Goal: Find specific page/section: Find specific page/section

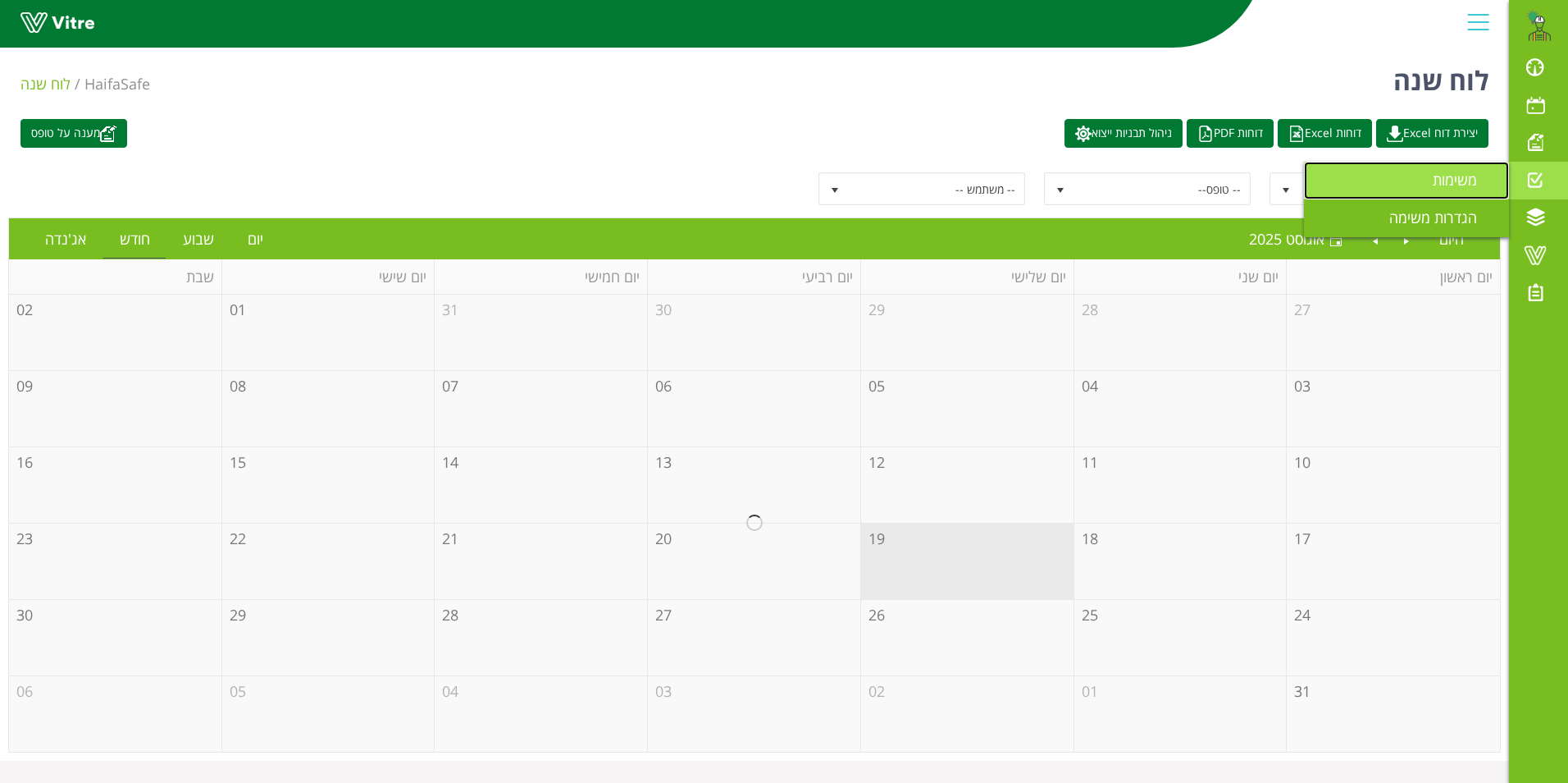
click at [1458, 179] on span "משימות" at bounding box center [1465, 180] width 64 height 20
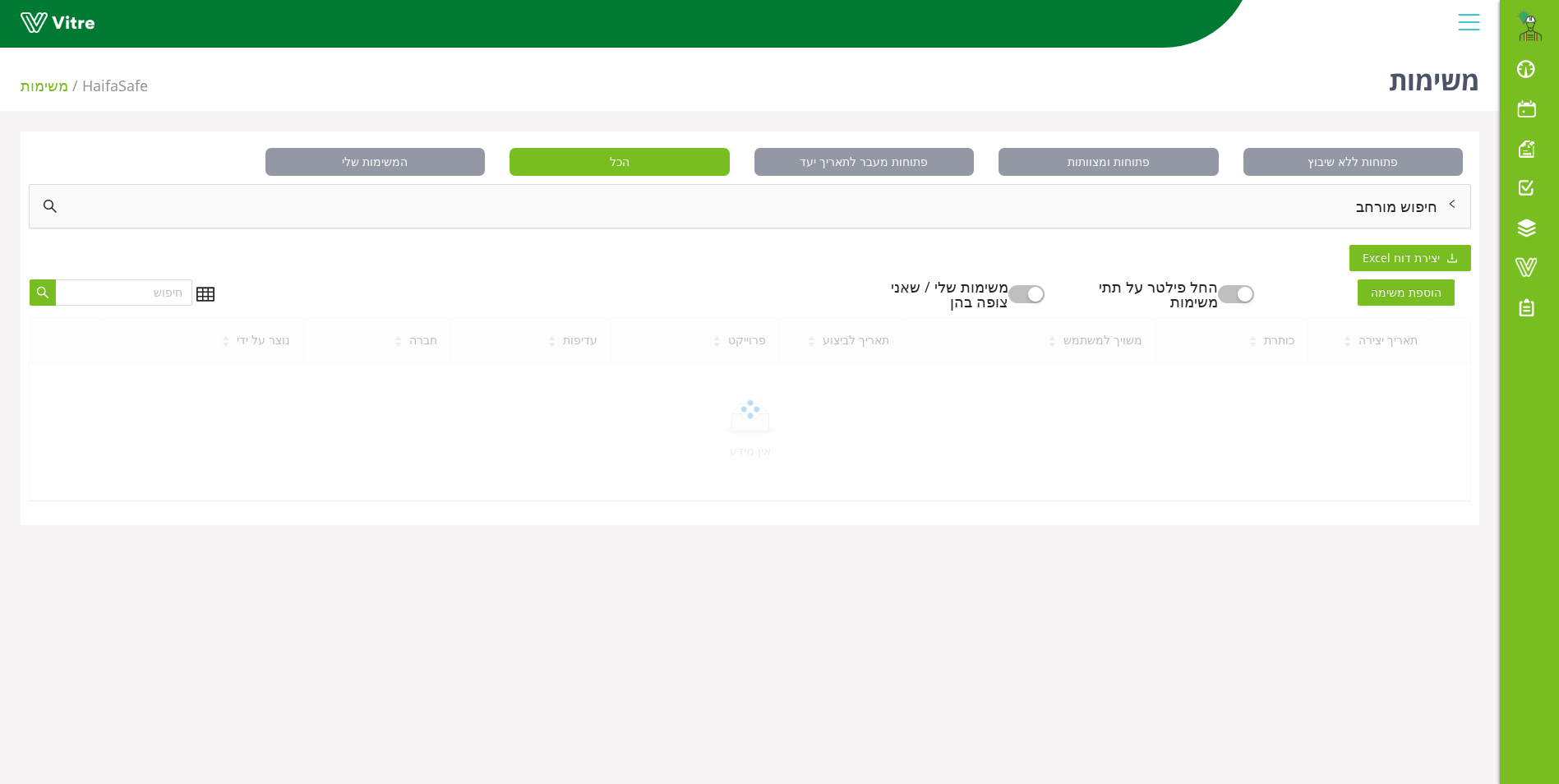
click at [1362, 208] on div "חיפוש מורחב" at bounding box center [749, 205] width 1441 height 42
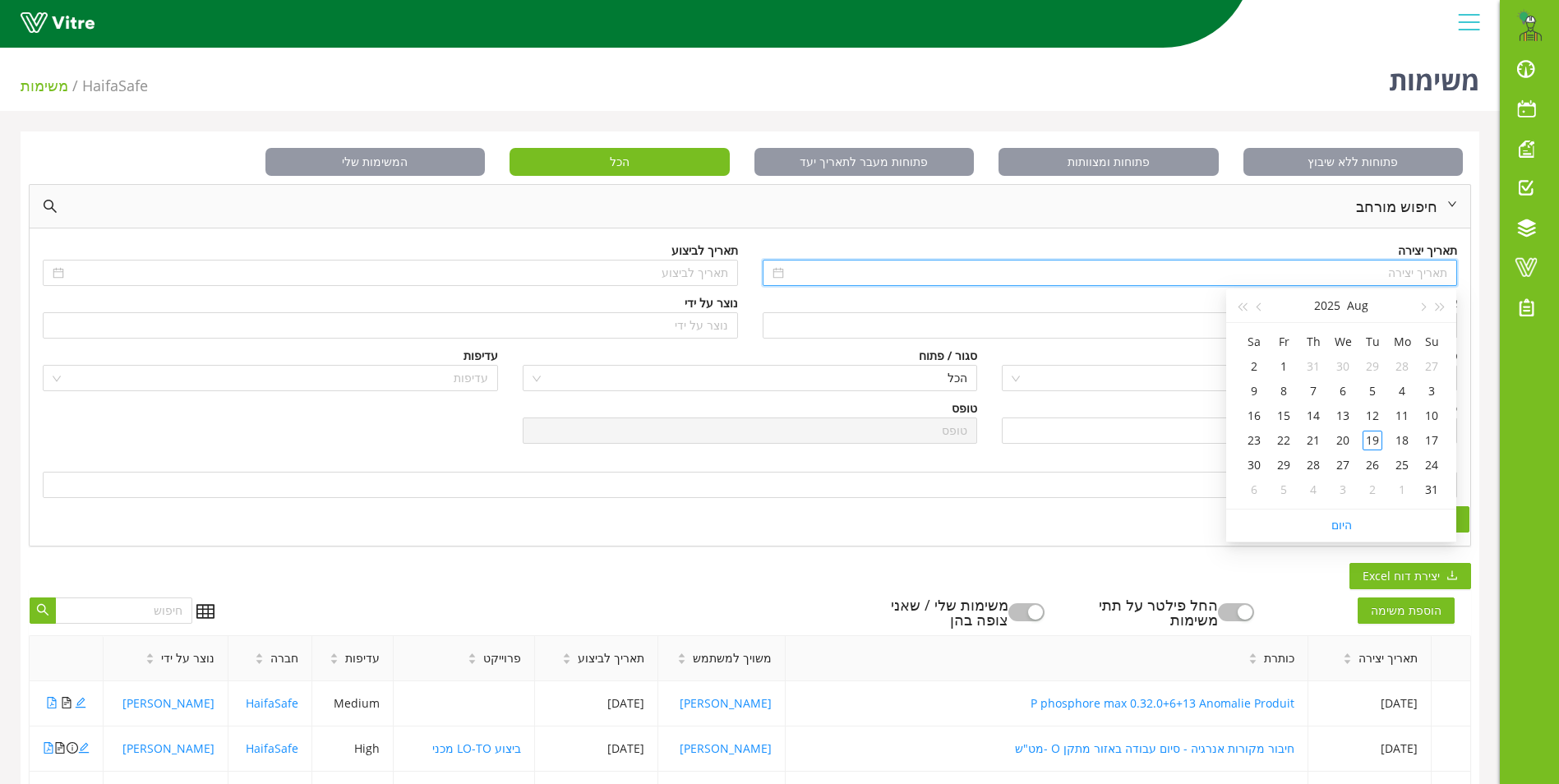
click at [1379, 267] on input at bounding box center [1117, 272] width 661 height 18
click at [1439, 302] on button "button" at bounding box center [1440, 305] width 18 height 33
type input "07/08/2022"
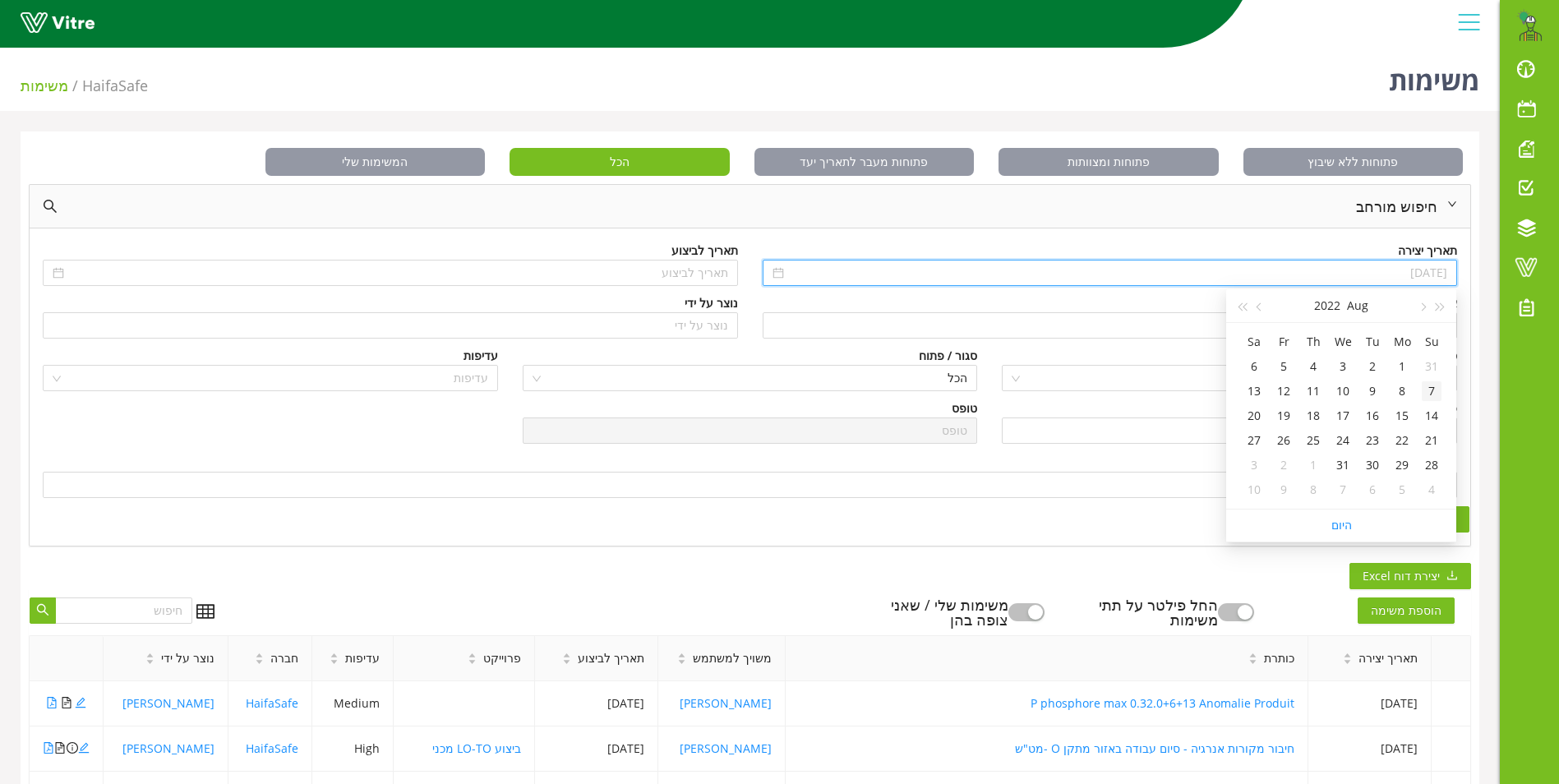
click at [1434, 387] on div "7" at bounding box center [1432, 391] width 20 height 20
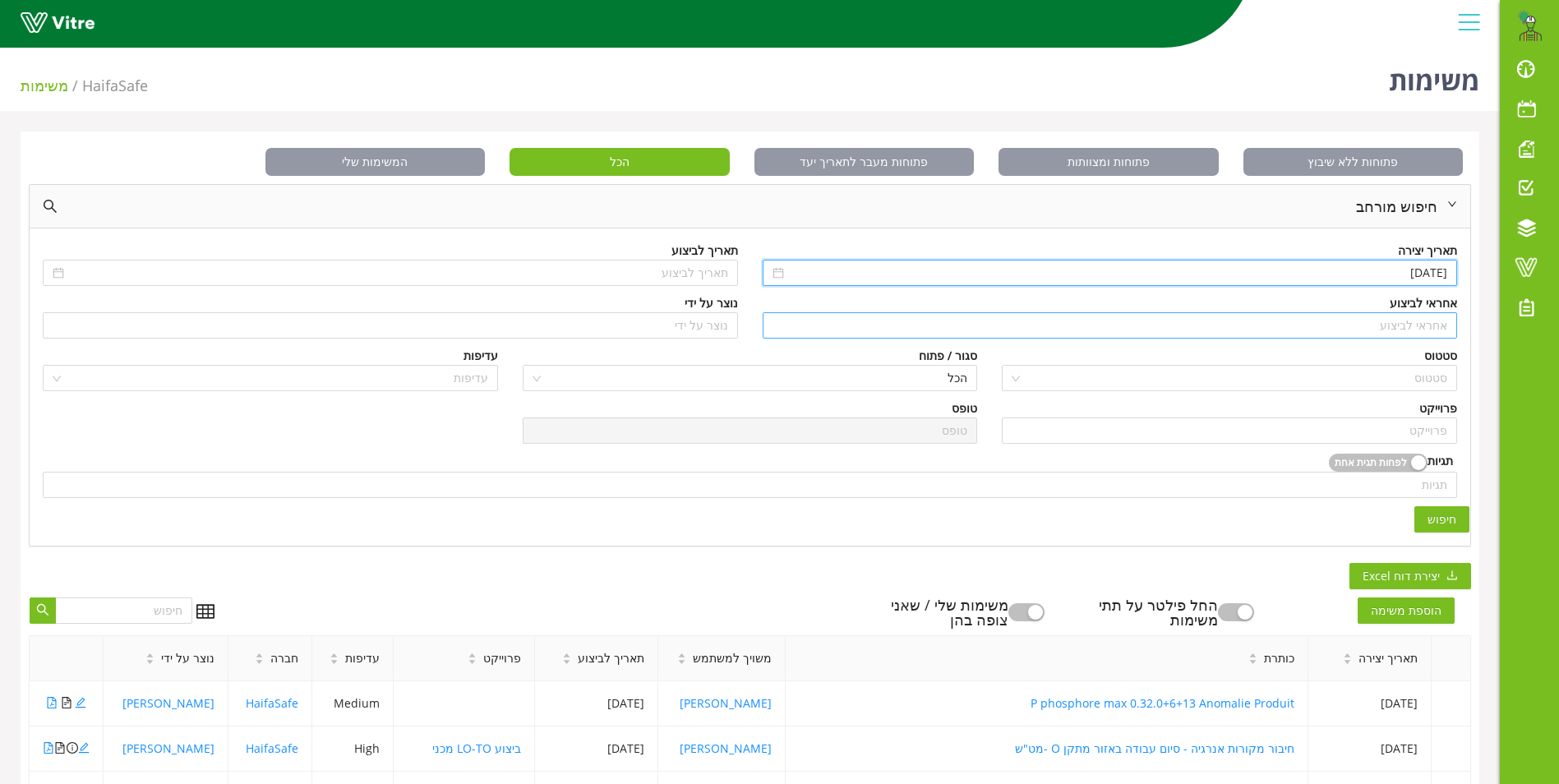
click at [1444, 331] on input "search" at bounding box center [1110, 325] width 676 height 24
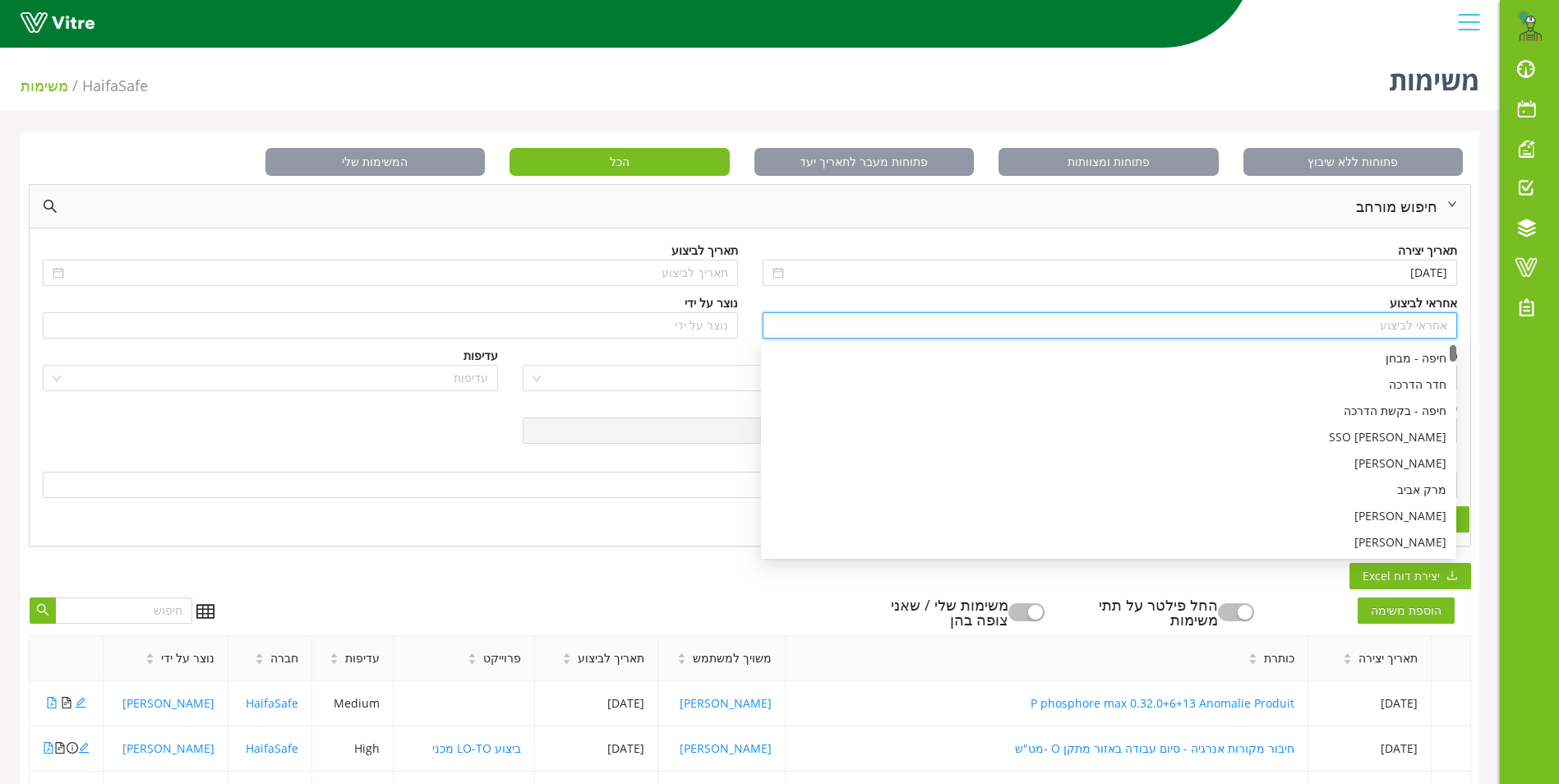
type input "c"
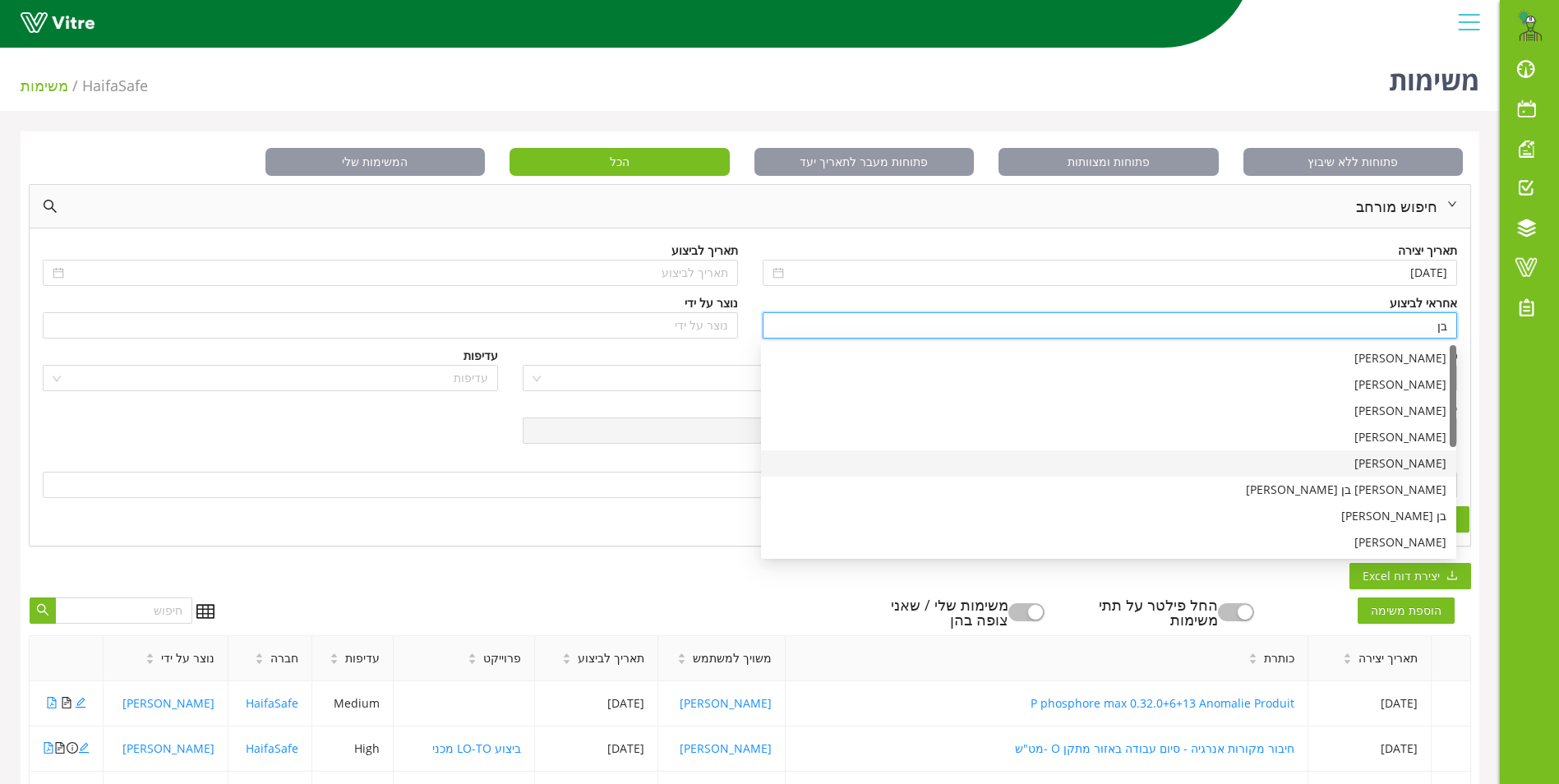
click at [1404, 465] on div "בן שרעבי" at bounding box center [1108, 463] width 676 height 18
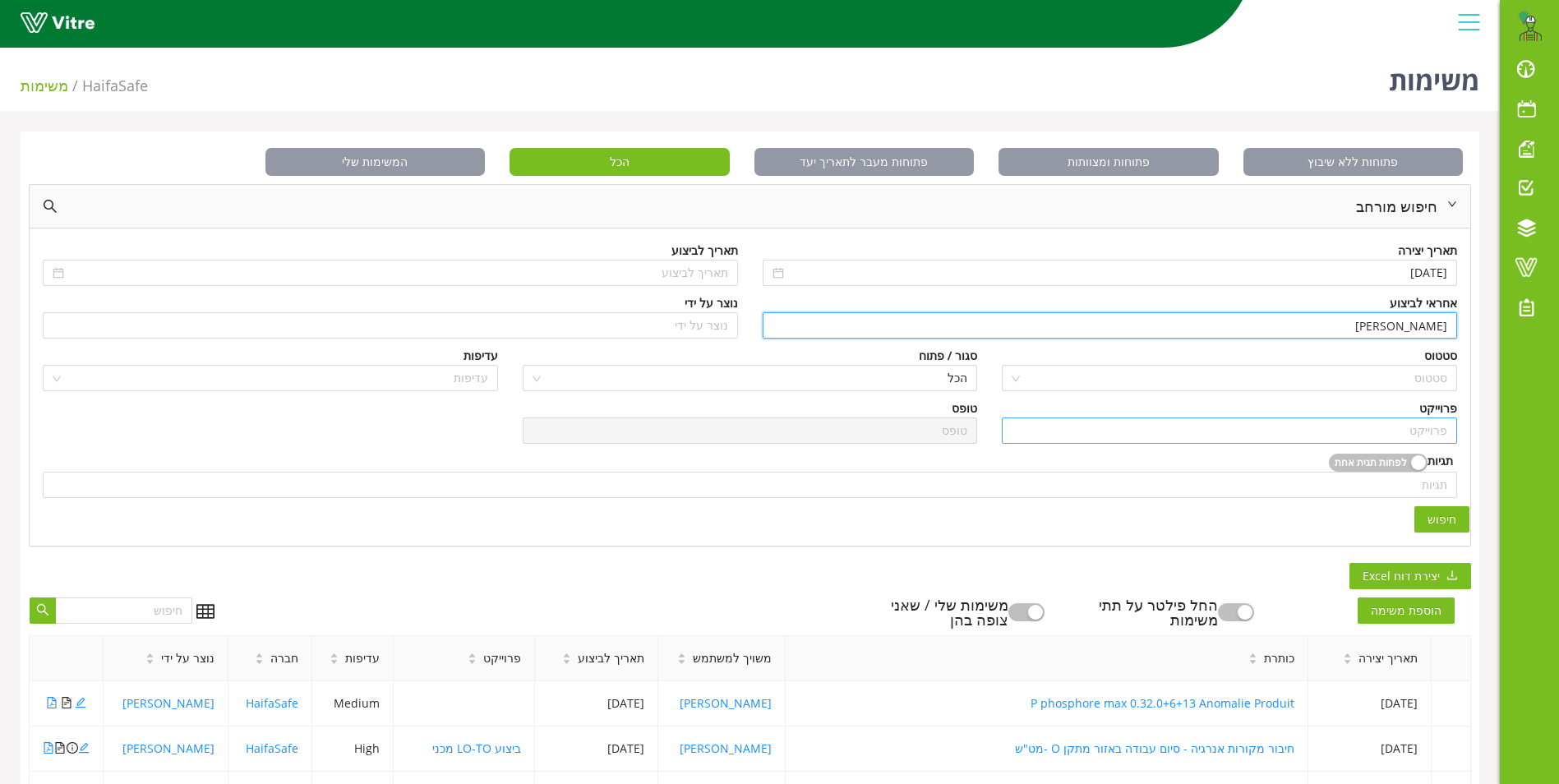
type input "בן שרעבי"
click at [1436, 427] on input "search" at bounding box center [1229, 431] width 435 height 24
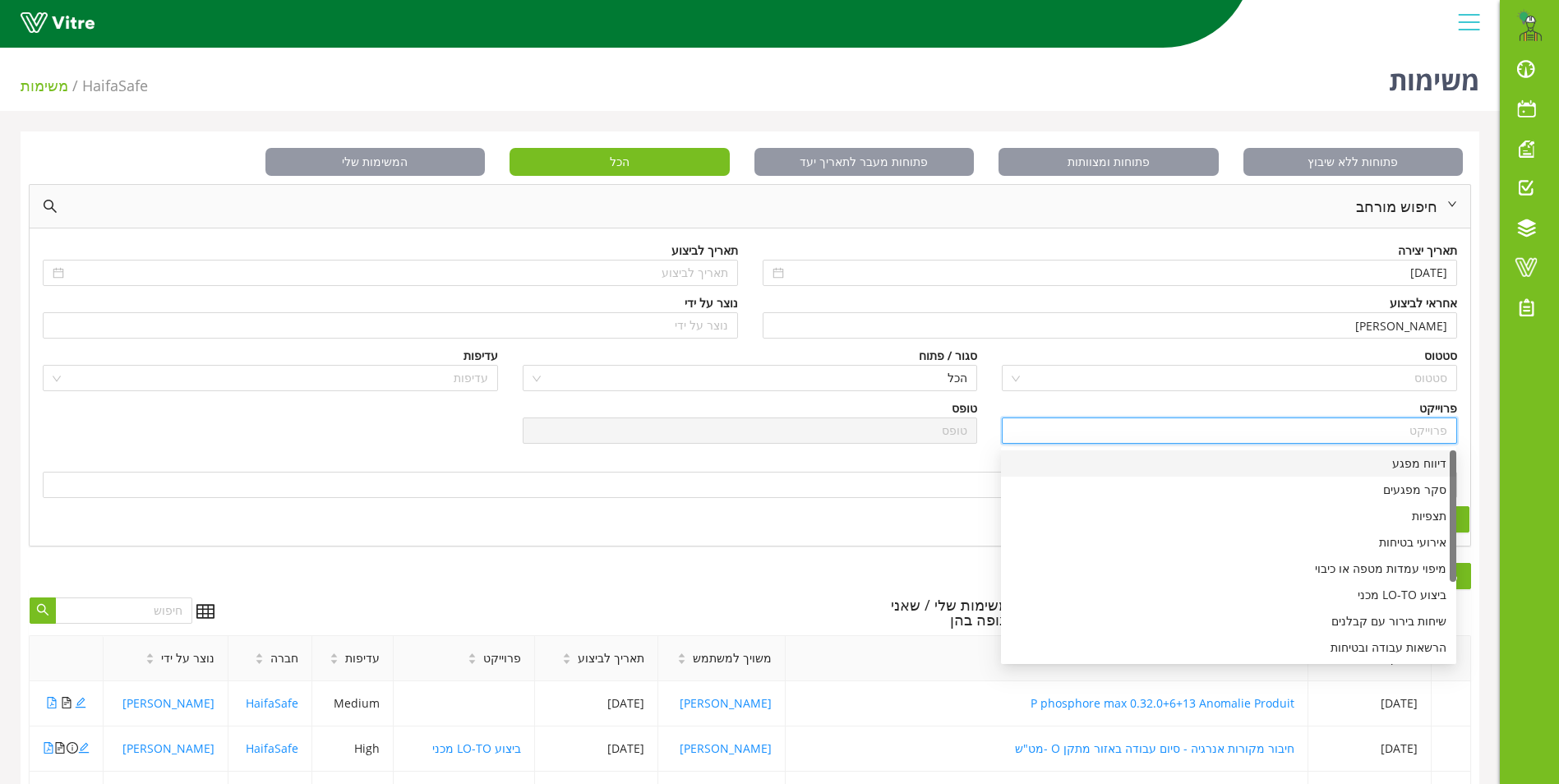
click at [1417, 463] on div "דיווח מפגע" at bounding box center [1229, 463] width 435 height 18
type input "דיווח מפגע"
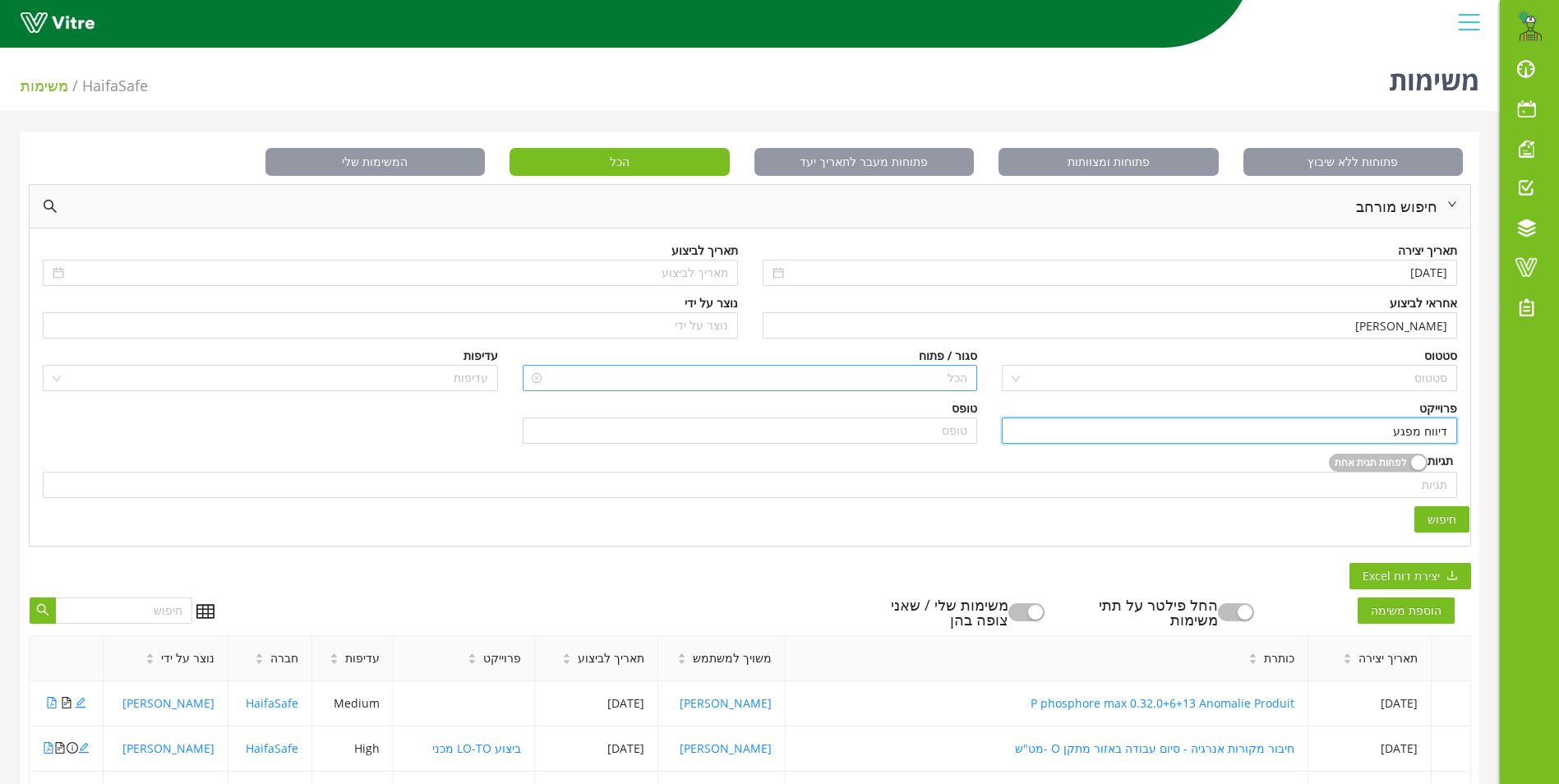
click at [970, 382] on div "הכל" at bounding box center [750, 378] width 455 height 26
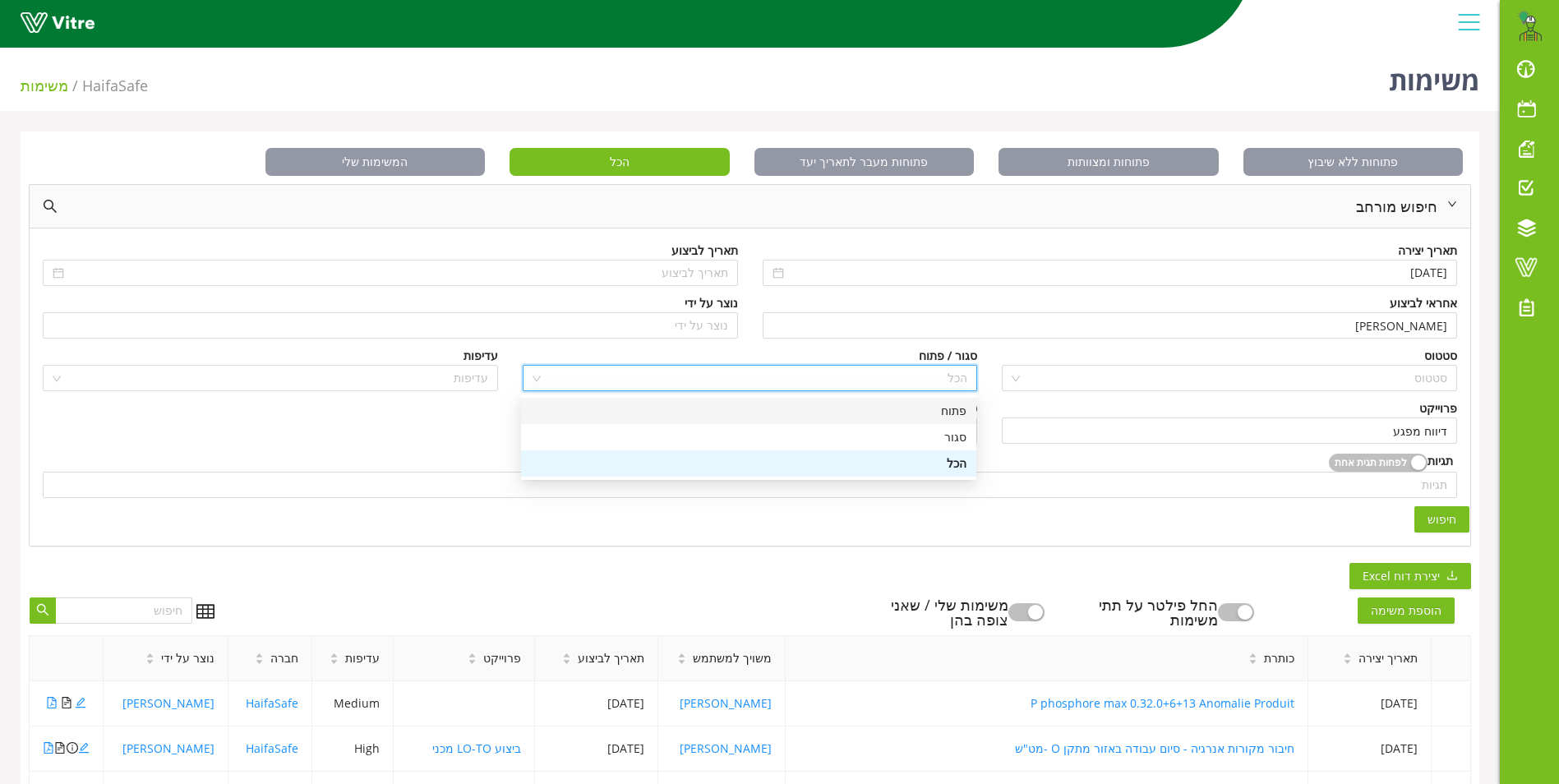
click at [947, 413] on div "פתוח" at bounding box center [748, 410] width 435 height 18
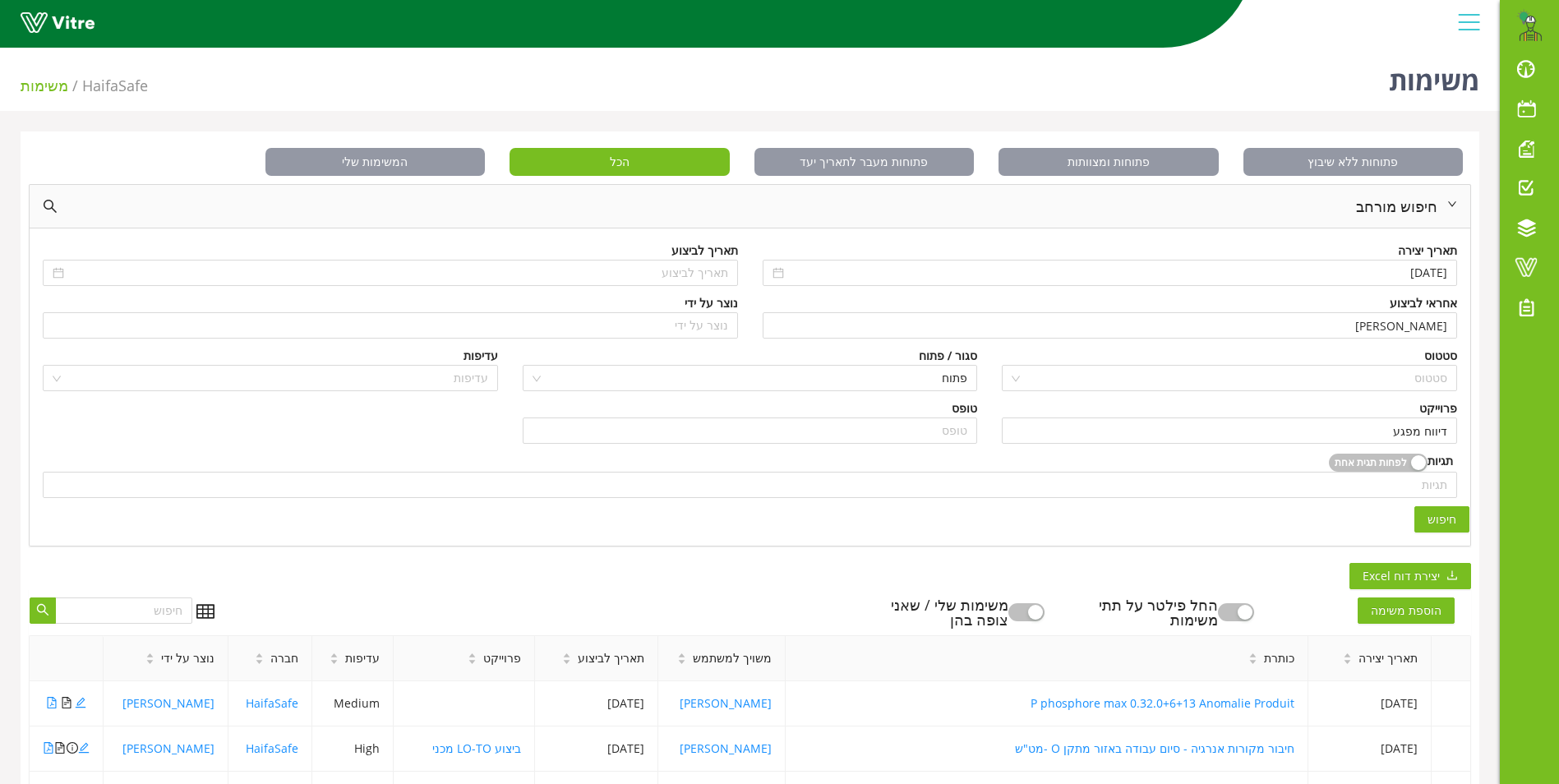
click at [1454, 517] on span "חיפוש" at bounding box center [1442, 519] width 29 height 18
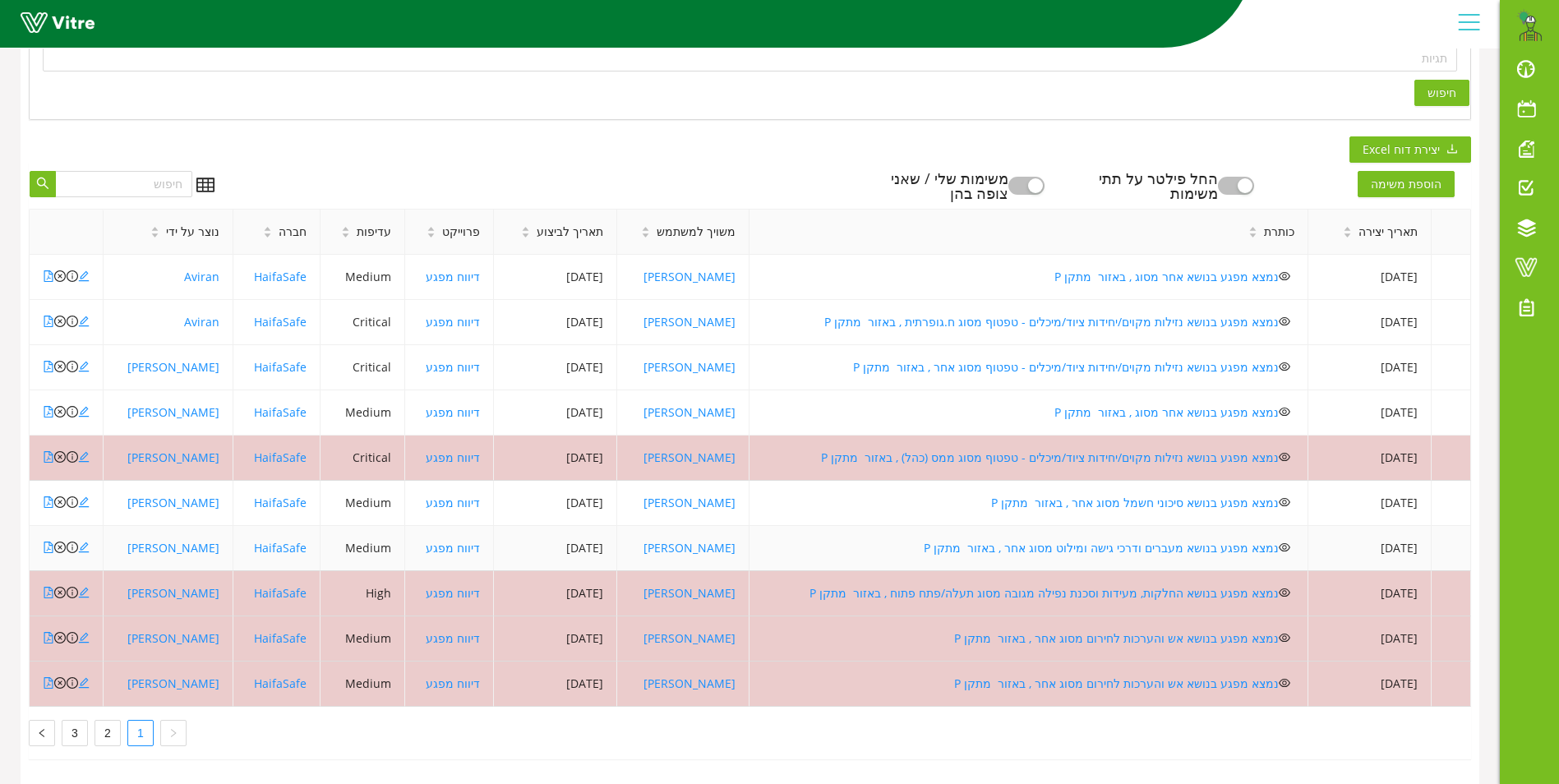
scroll to position [439, 0]
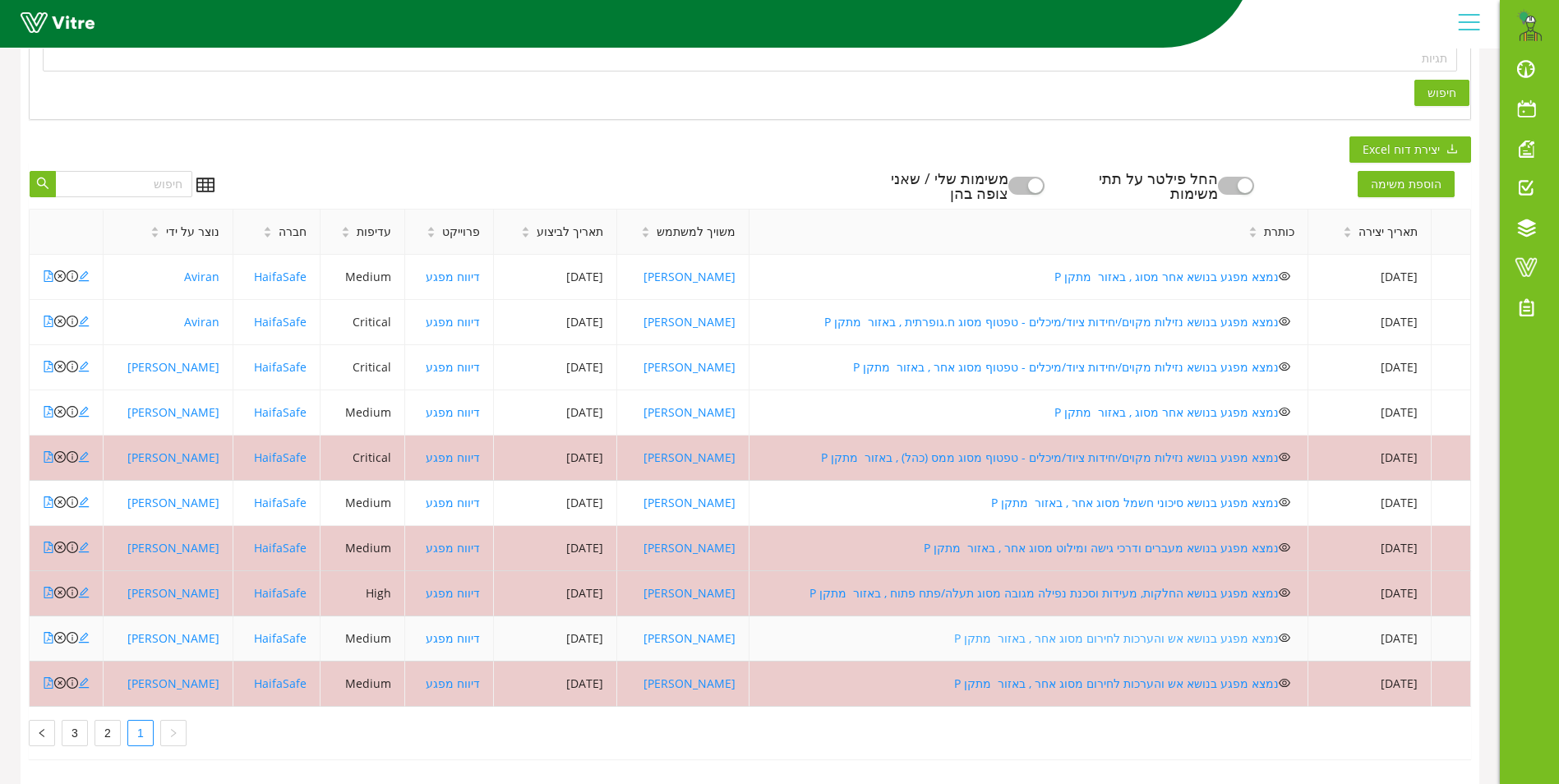
click at [1070, 630] on link "נמצא מפגע בנושא אש והערכות לחירום מסוג אחר , באזור מתקן P" at bounding box center [1116, 638] width 324 height 16
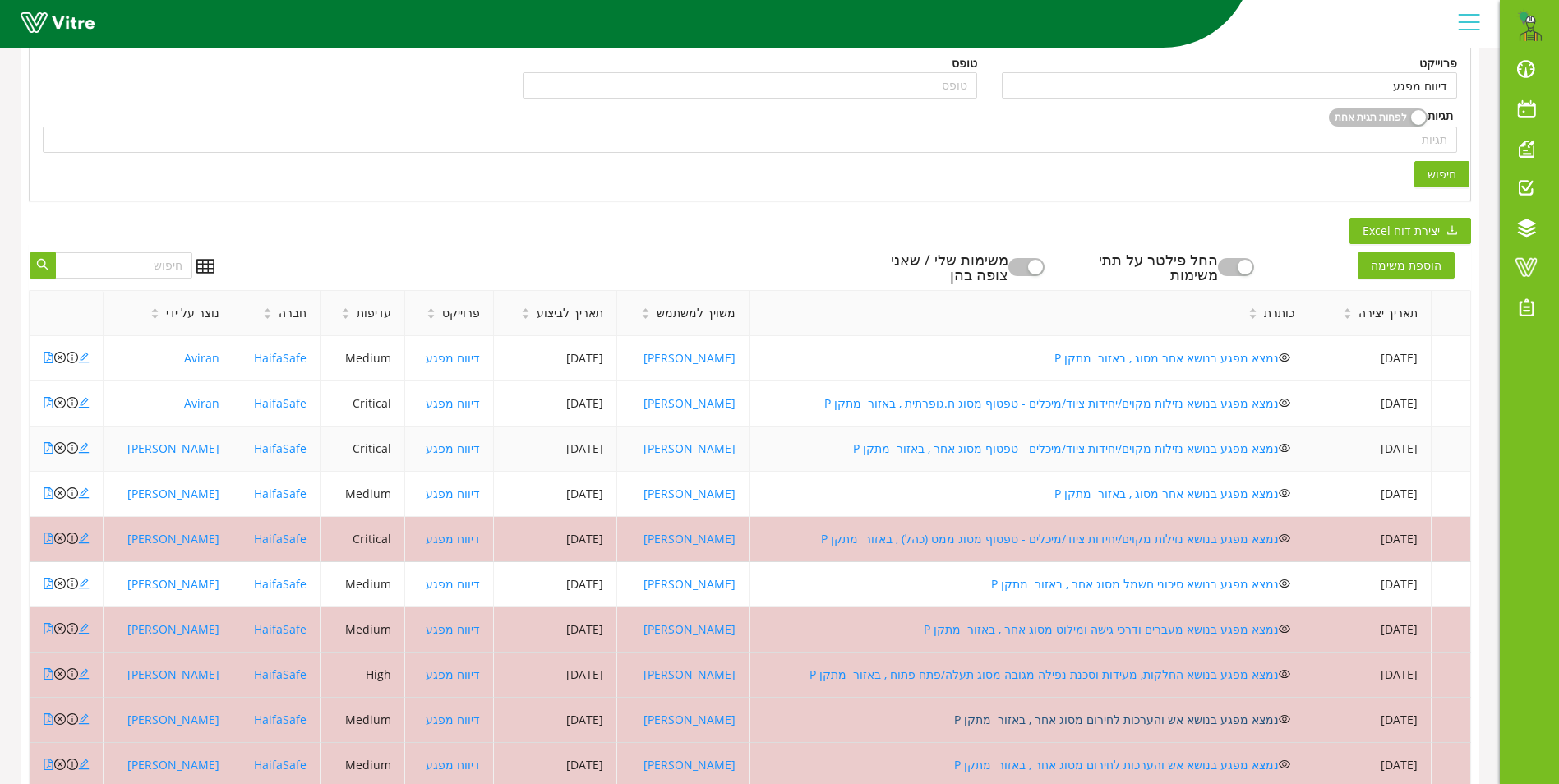
scroll to position [411, 0]
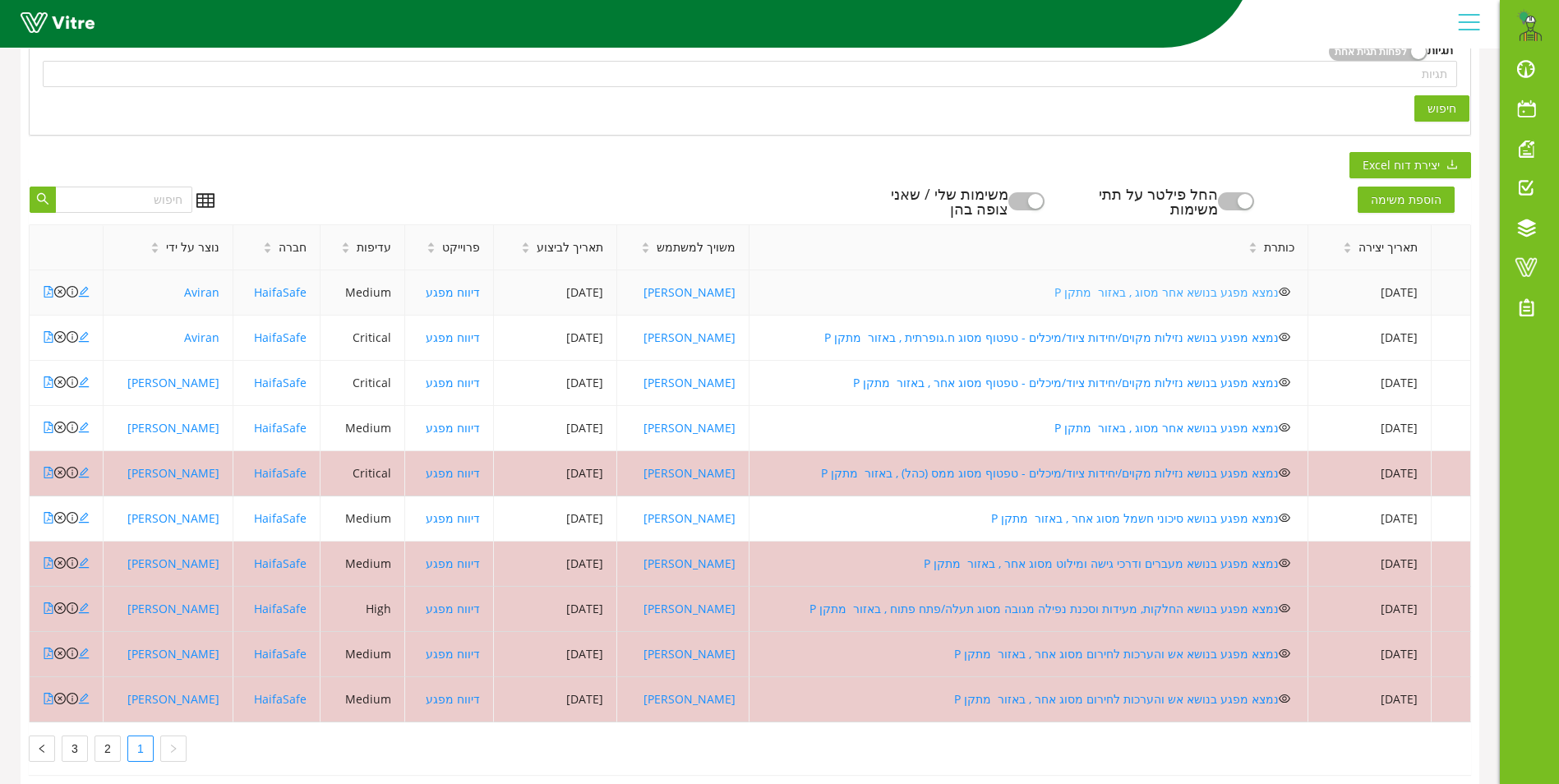
click at [1152, 289] on link "נמצא מפגע בנושא אחר מסוג , באזור מתקן P" at bounding box center [1167, 292] width 224 height 16
click at [59, 298] on icon "close-circle" at bounding box center [60, 291] width 11 height 11
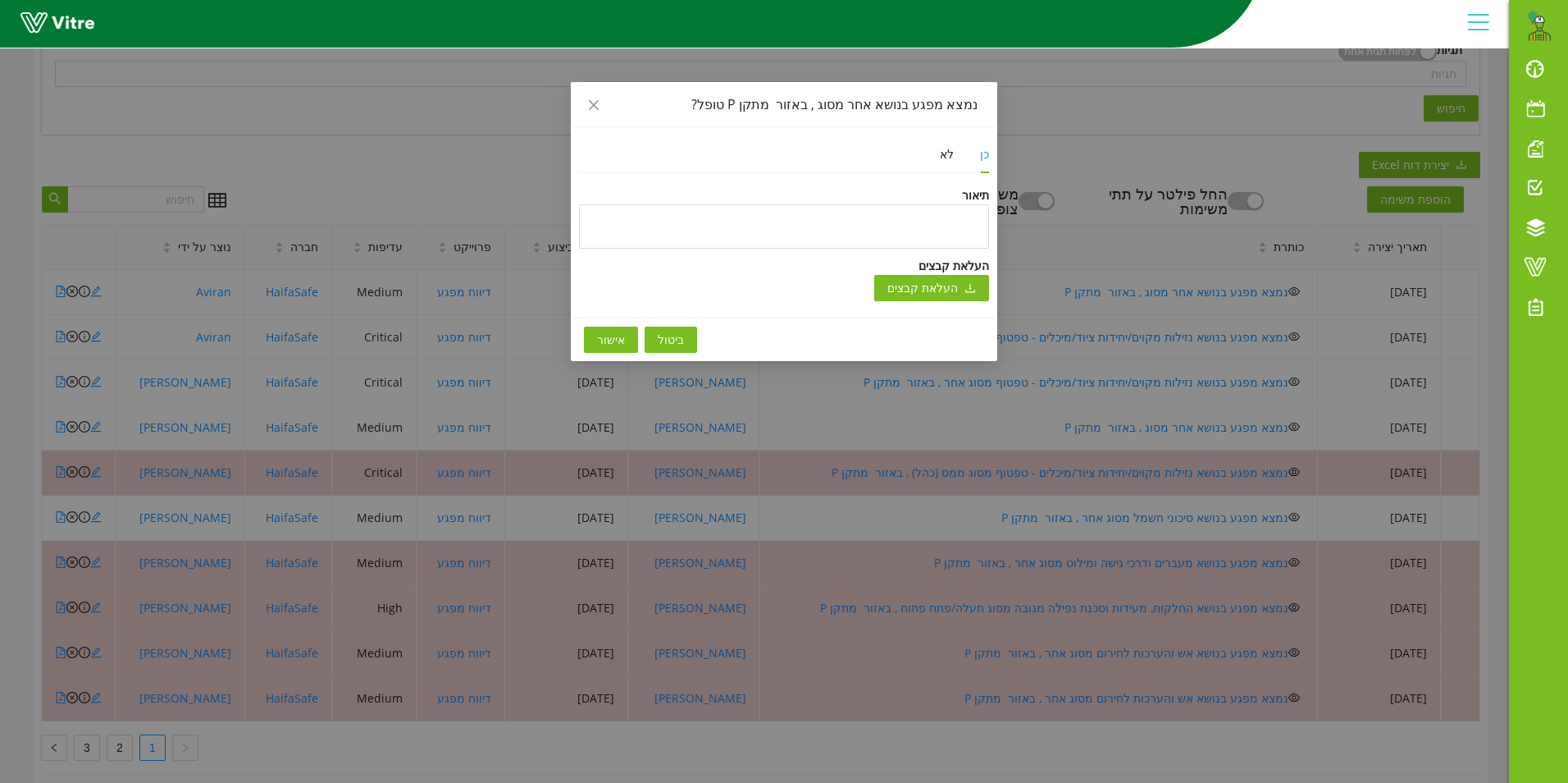
click at [610, 328] on button "אישור" at bounding box center [611, 340] width 55 height 26
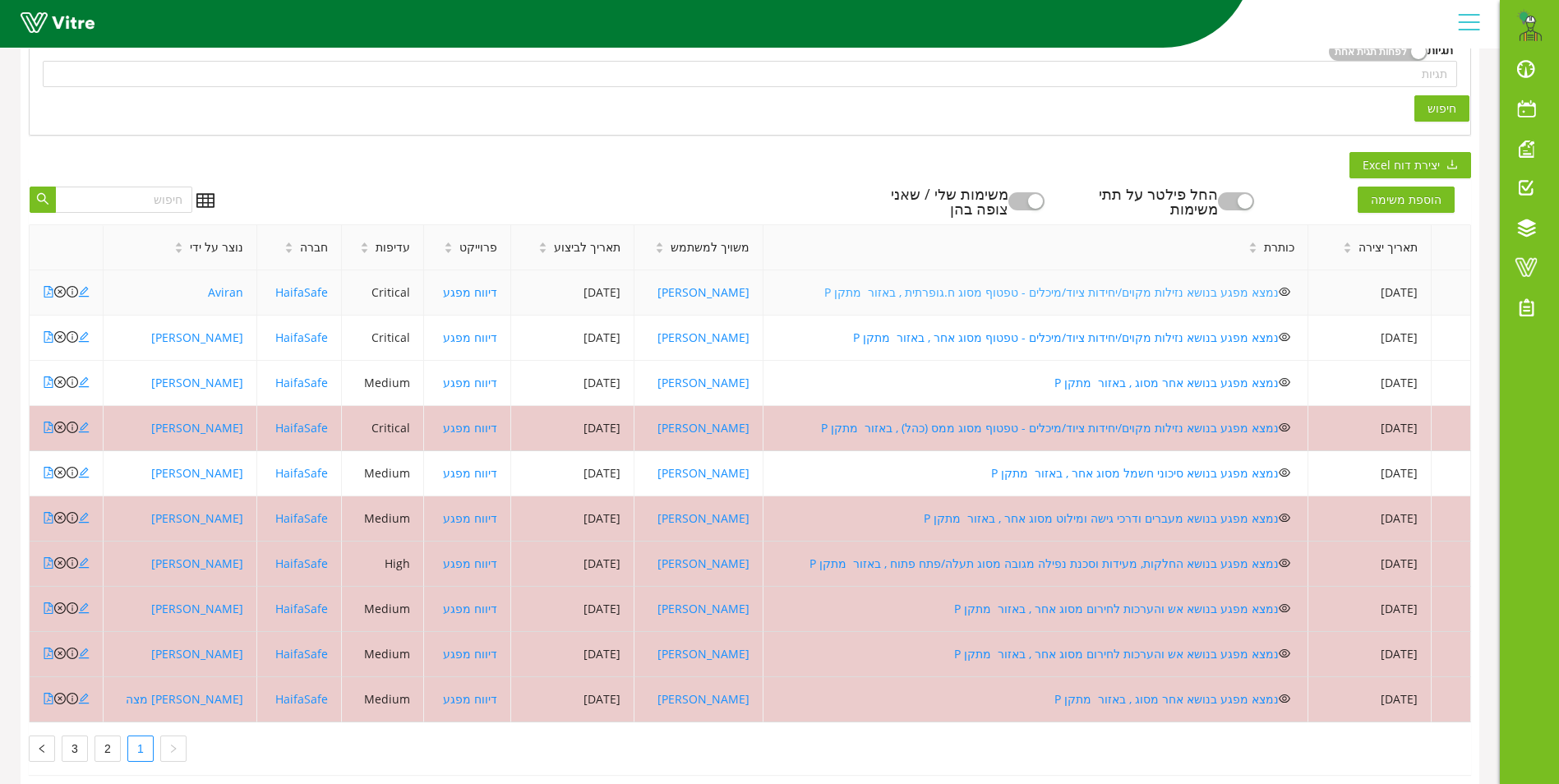
click at [1173, 289] on link "נמצא מפגע בנושא נזילות מקוים/יחידות ציוד/מיכלים - טפטוף מסוג ח.גופרתית , באזור …" at bounding box center [1052, 292] width 454 height 16
click at [991, 336] on link "נמצא מפגע בנושא נזילות מקוים/יחידות ציוד/מיכלים - טפטוף מסוג אחר , באזור מתקן P" at bounding box center [1066, 337] width 426 height 16
click at [60, 341] on icon "close-circle" at bounding box center [60, 336] width 11 height 11
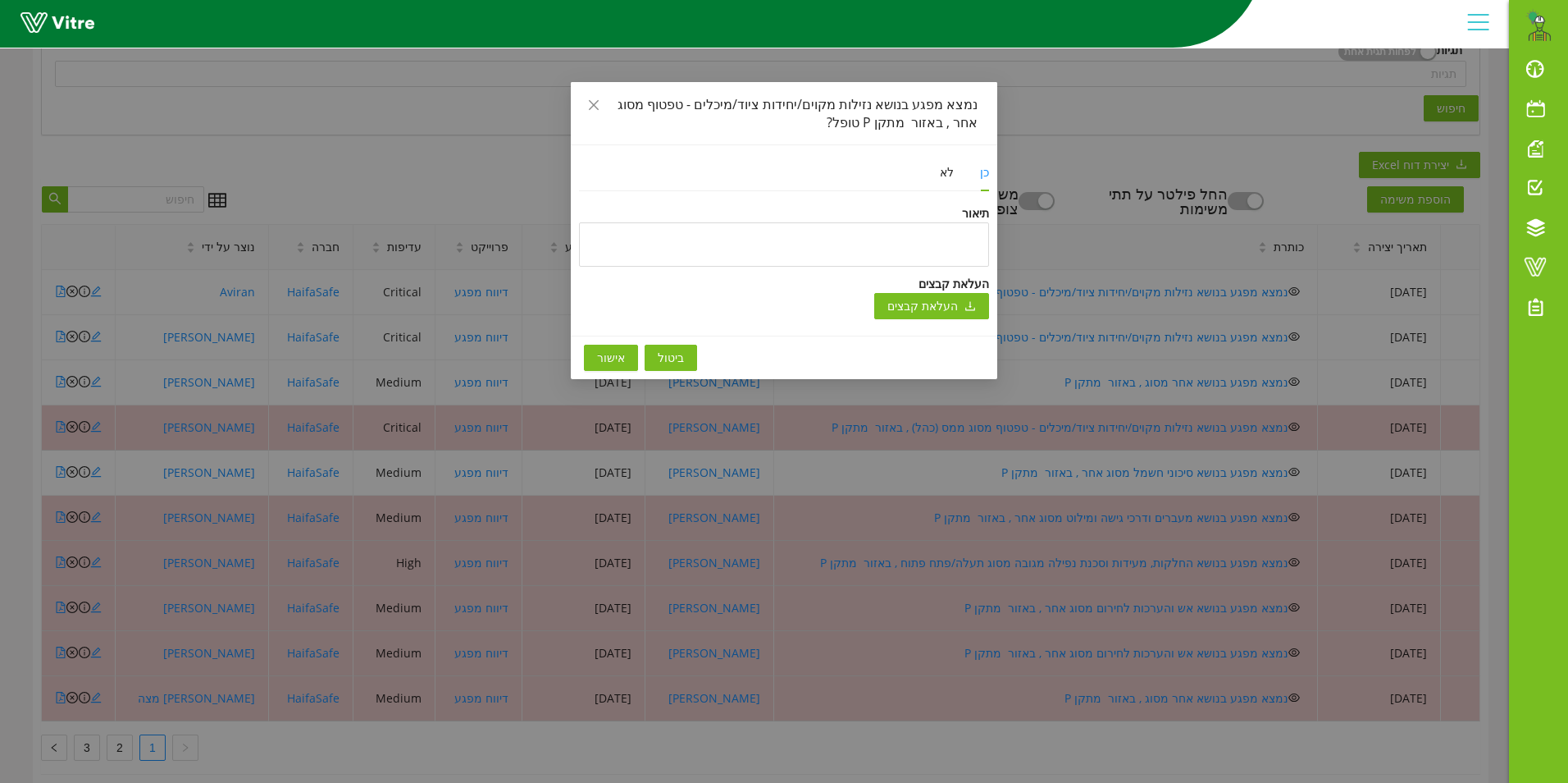
click at [606, 350] on span "אישור" at bounding box center [611, 358] width 28 height 18
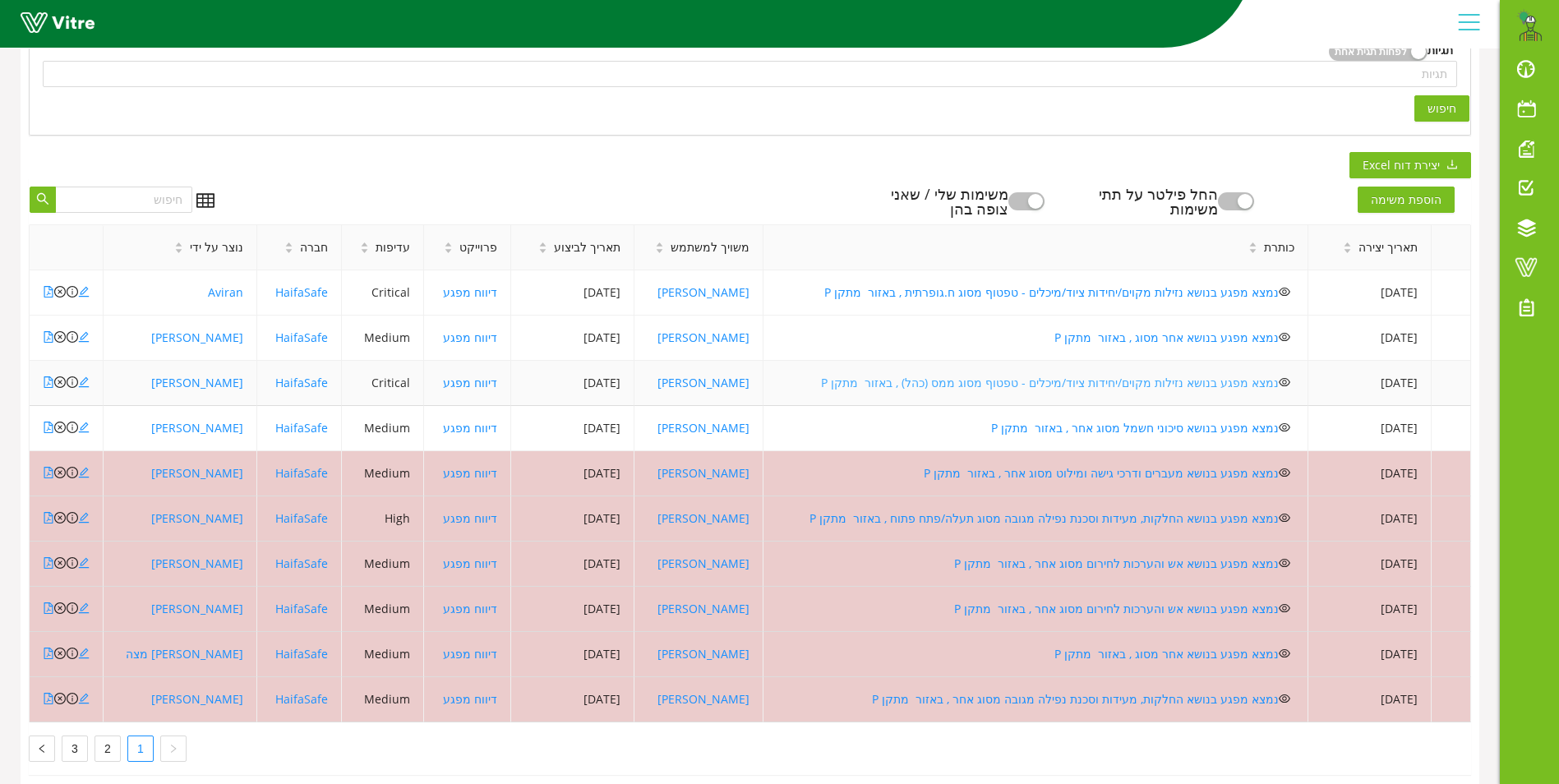
click at [1026, 383] on link "נמצא מפגע בנושא נזילות מקוים/יחידות ציוד/מיכלים - טפטוף מסוג ממס (כהל) , באזור …" at bounding box center [1050, 383] width 458 height 16
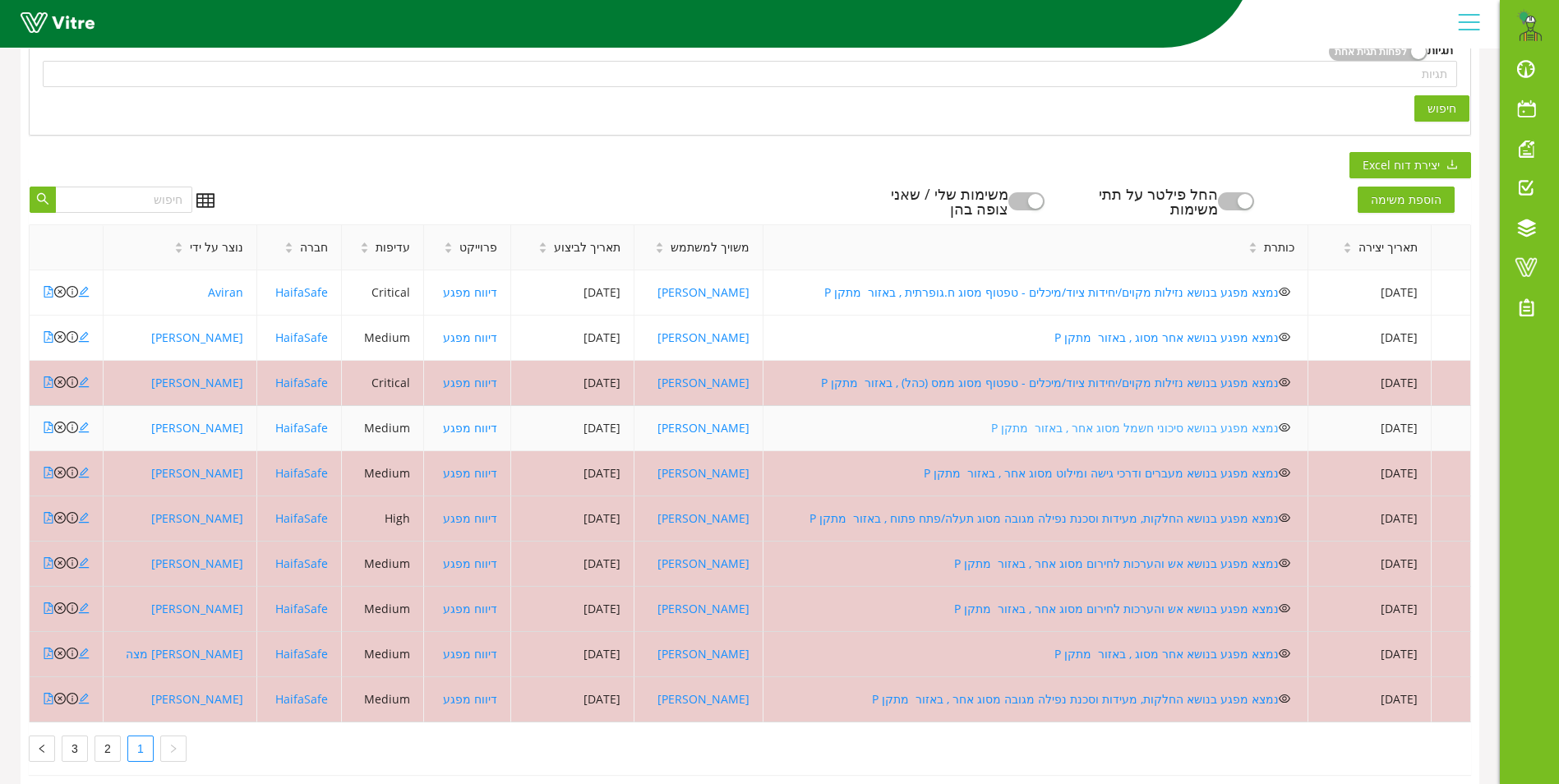
click at [1079, 427] on link "נמצא מפגע בנושא סיכוני חשמל מסוג אחר , באזור מתקן P" at bounding box center [1135, 428] width 287 height 16
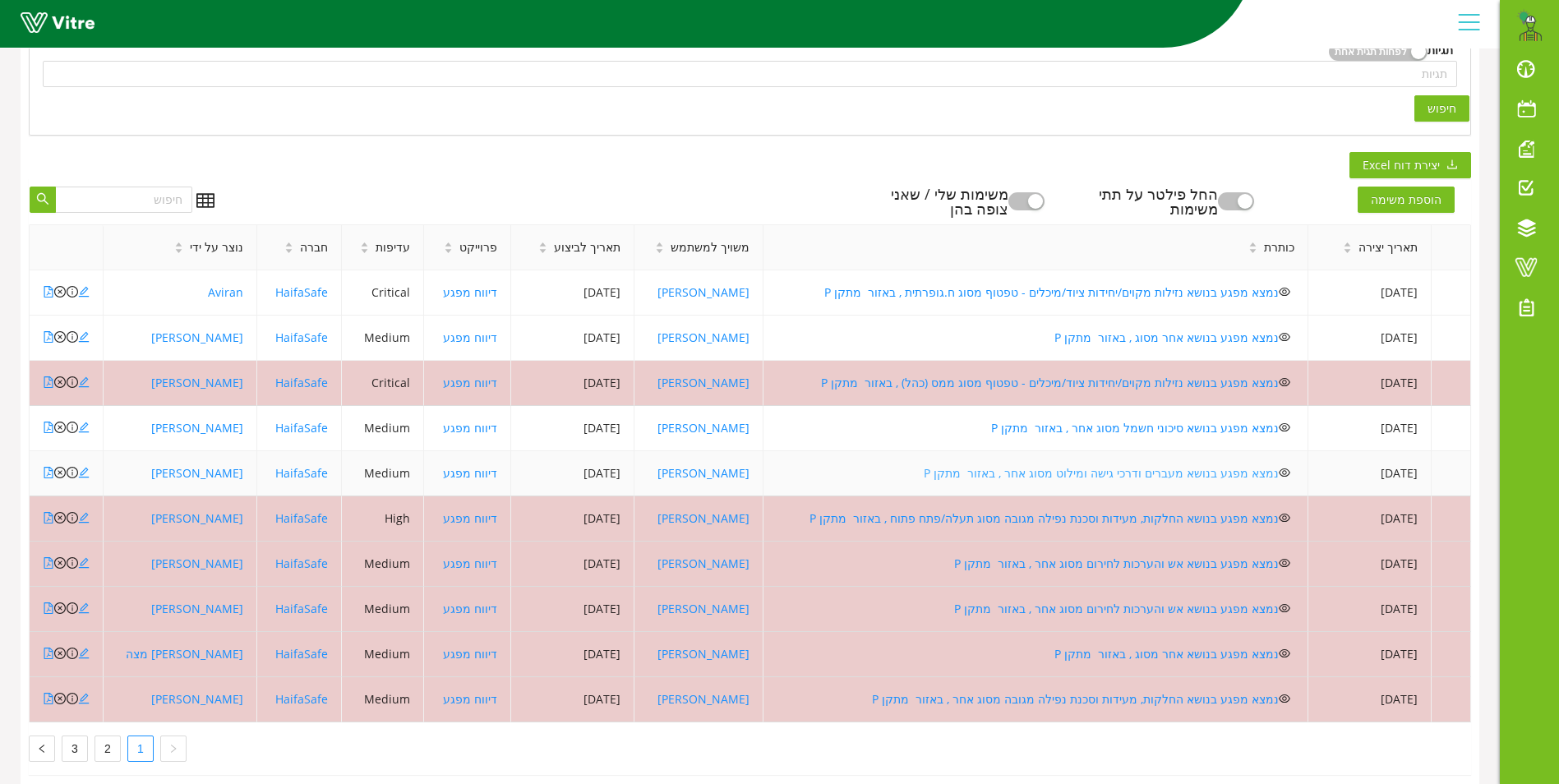
click at [1082, 472] on link "נמצא מפגע בנושא מעברים ודרכי גישה ומילוט מסוג אחר , באזור מתקן P" at bounding box center [1101, 473] width 355 height 16
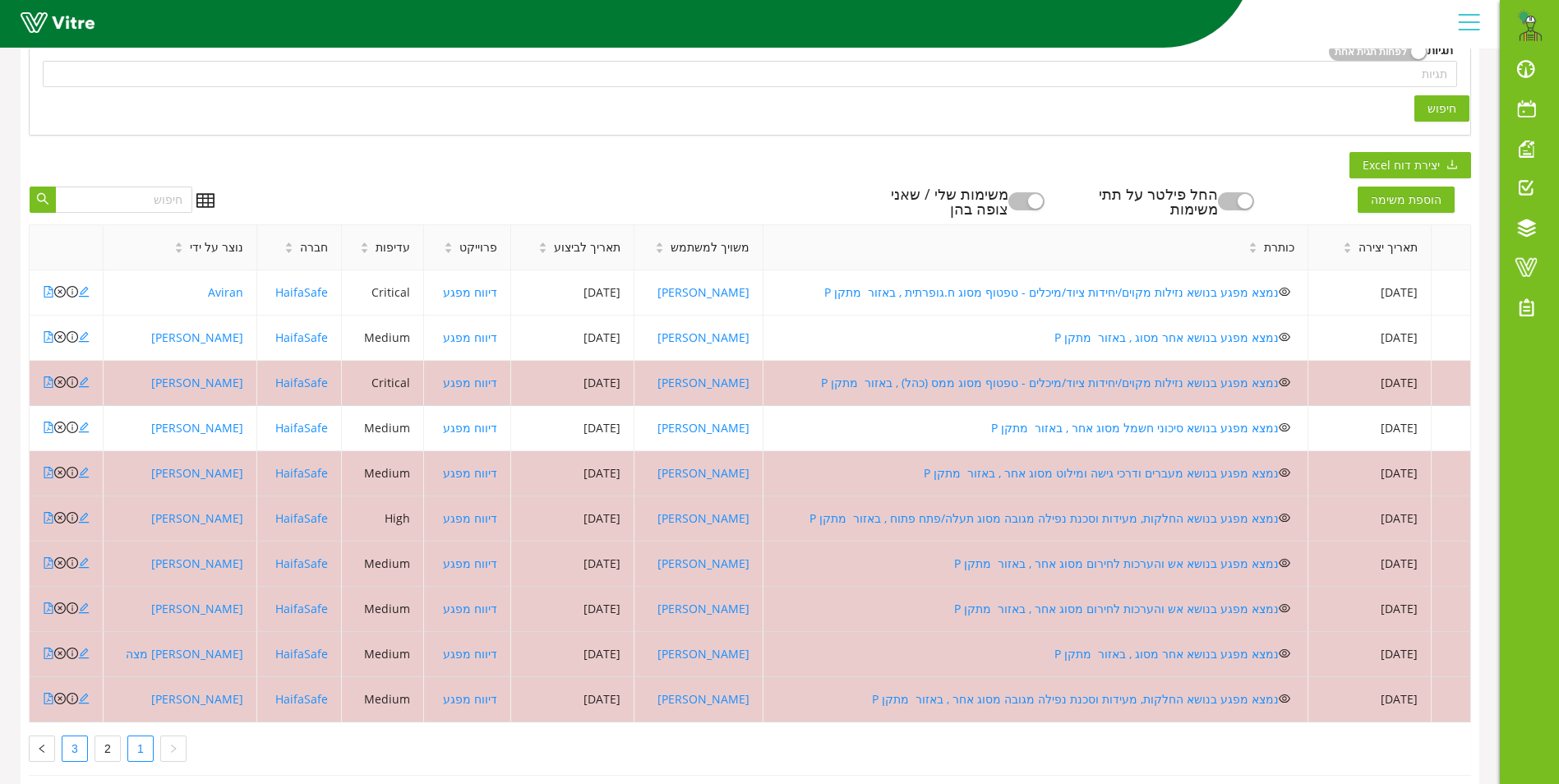
click at [70, 749] on link "3" at bounding box center [74, 748] width 25 height 24
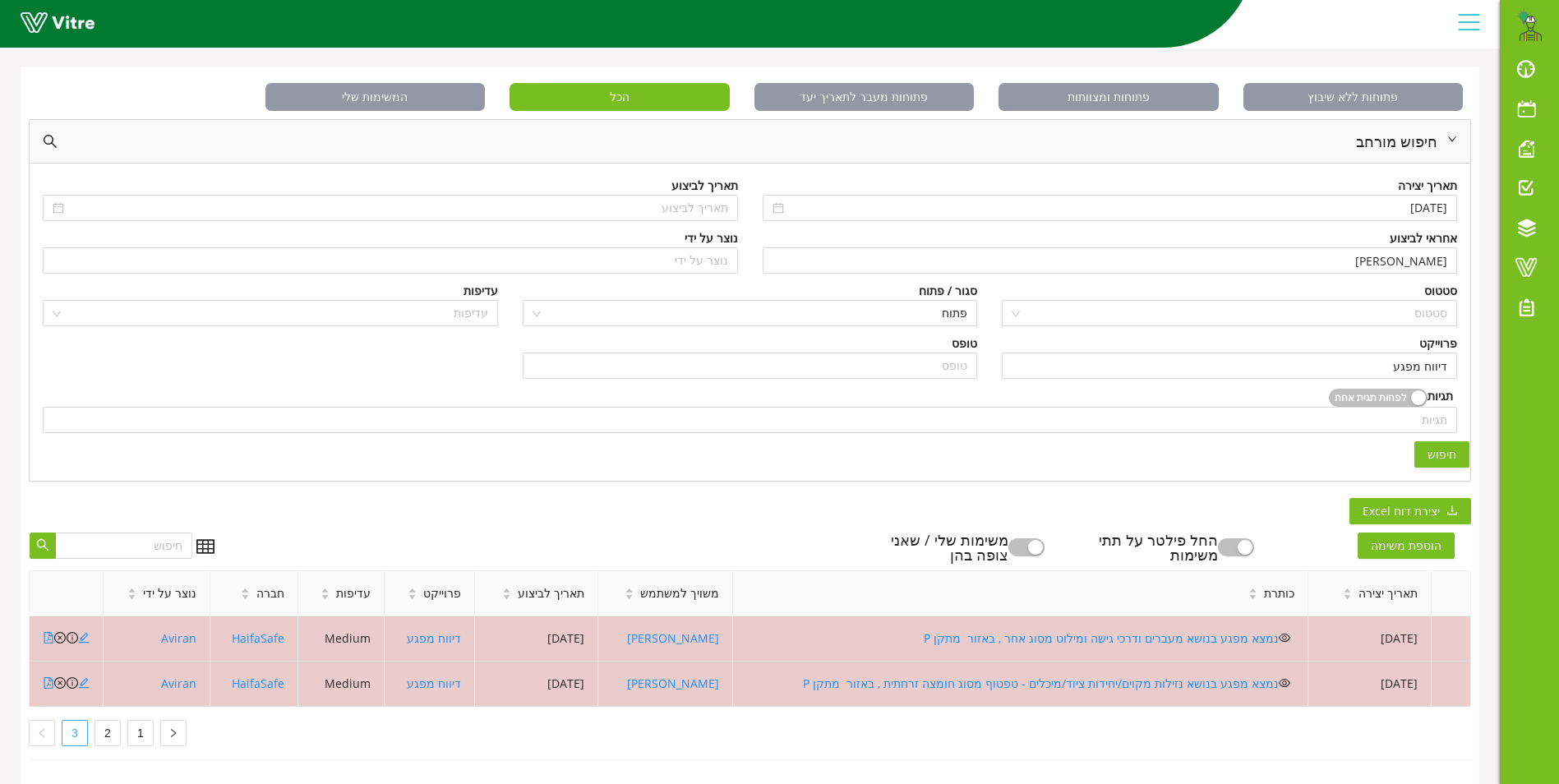
scroll to position [77, 0]
click at [142, 721] on link "1" at bounding box center [140, 733] width 25 height 24
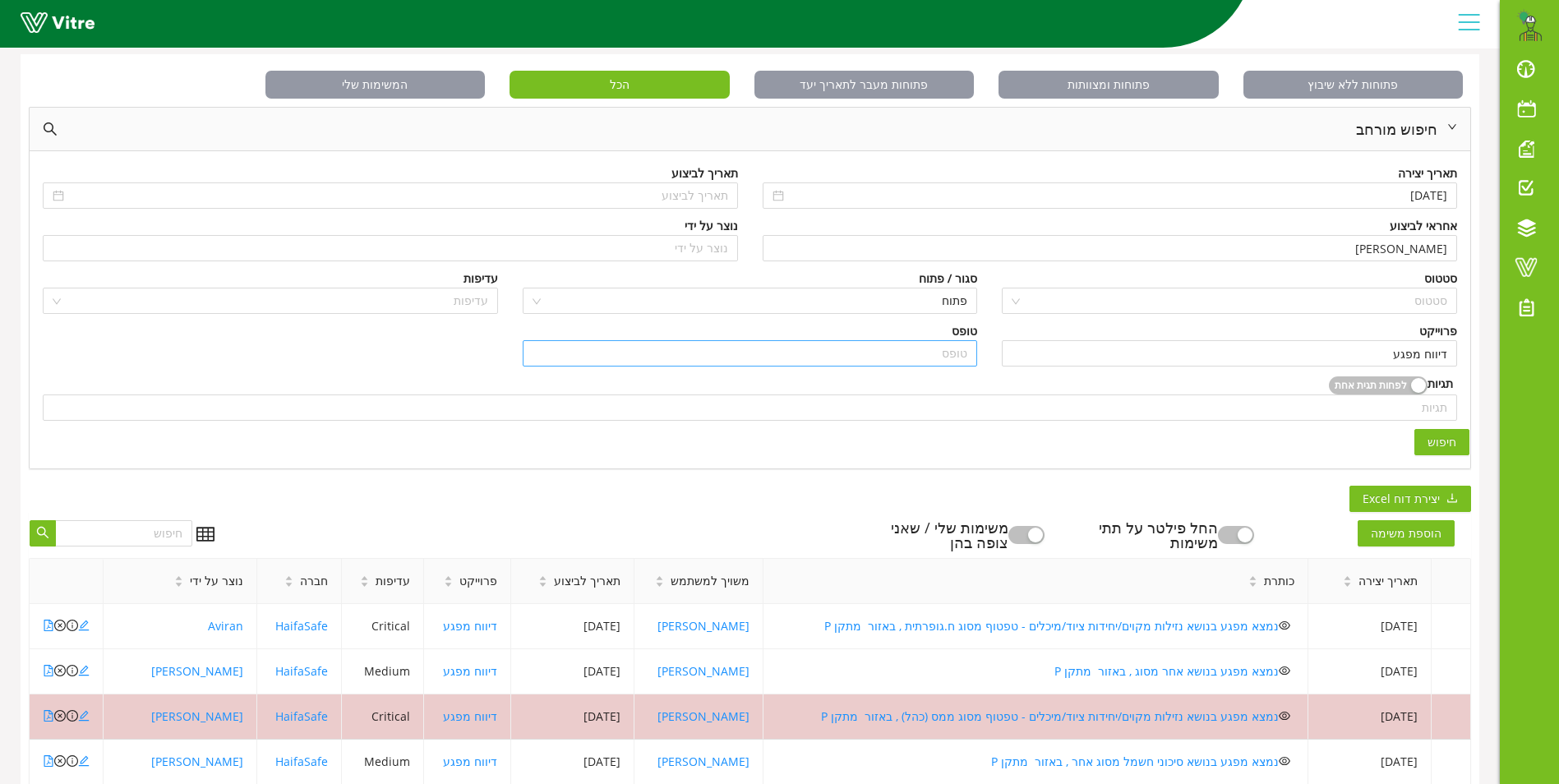
scroll to position [406, 0]
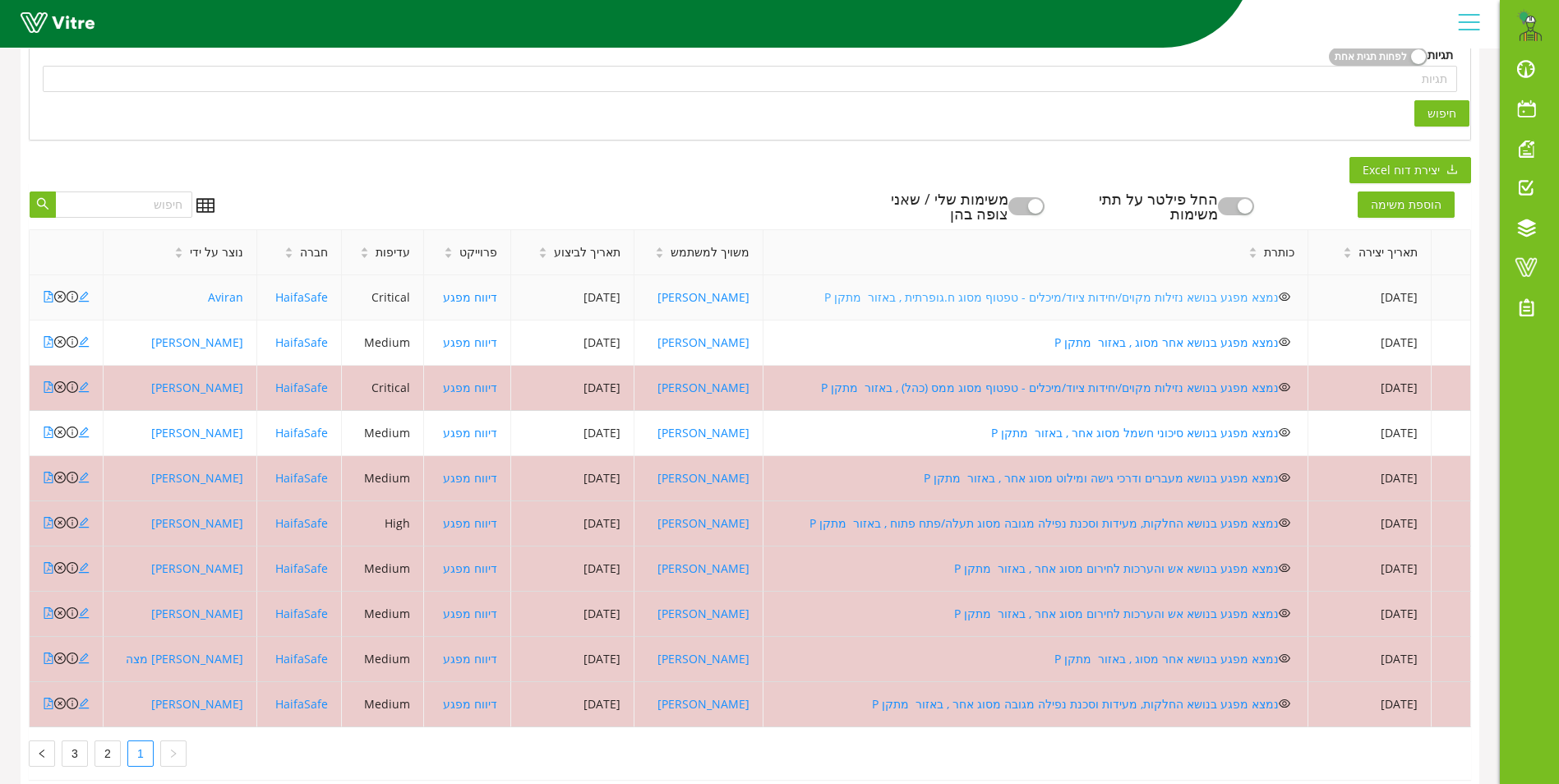
click at [970, 295] on link "נמצא מפגע בנושא נזילות מקוים/יחידות ציוד/מיכלים - טפטוף מסוג ח.גופרתית , באזור …" at bounding box center [1052, 297] width 454 height 16
click at [60, 299] on icon "close-circle" at bounding box center [60, 297] width 11 height 11
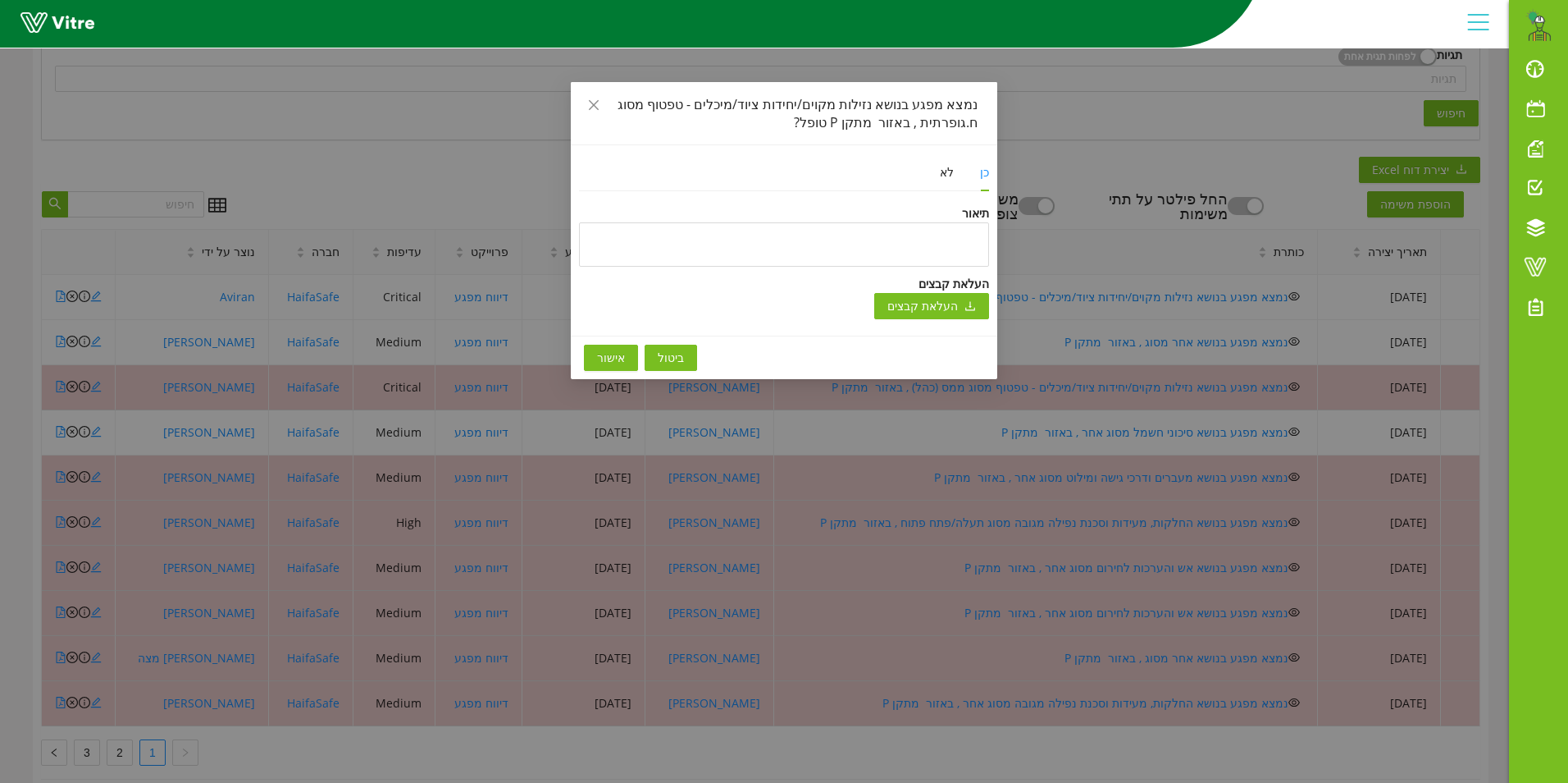
click at [617, 359] on span "אישור" at bounding box center [611, 358] width 28 height 18
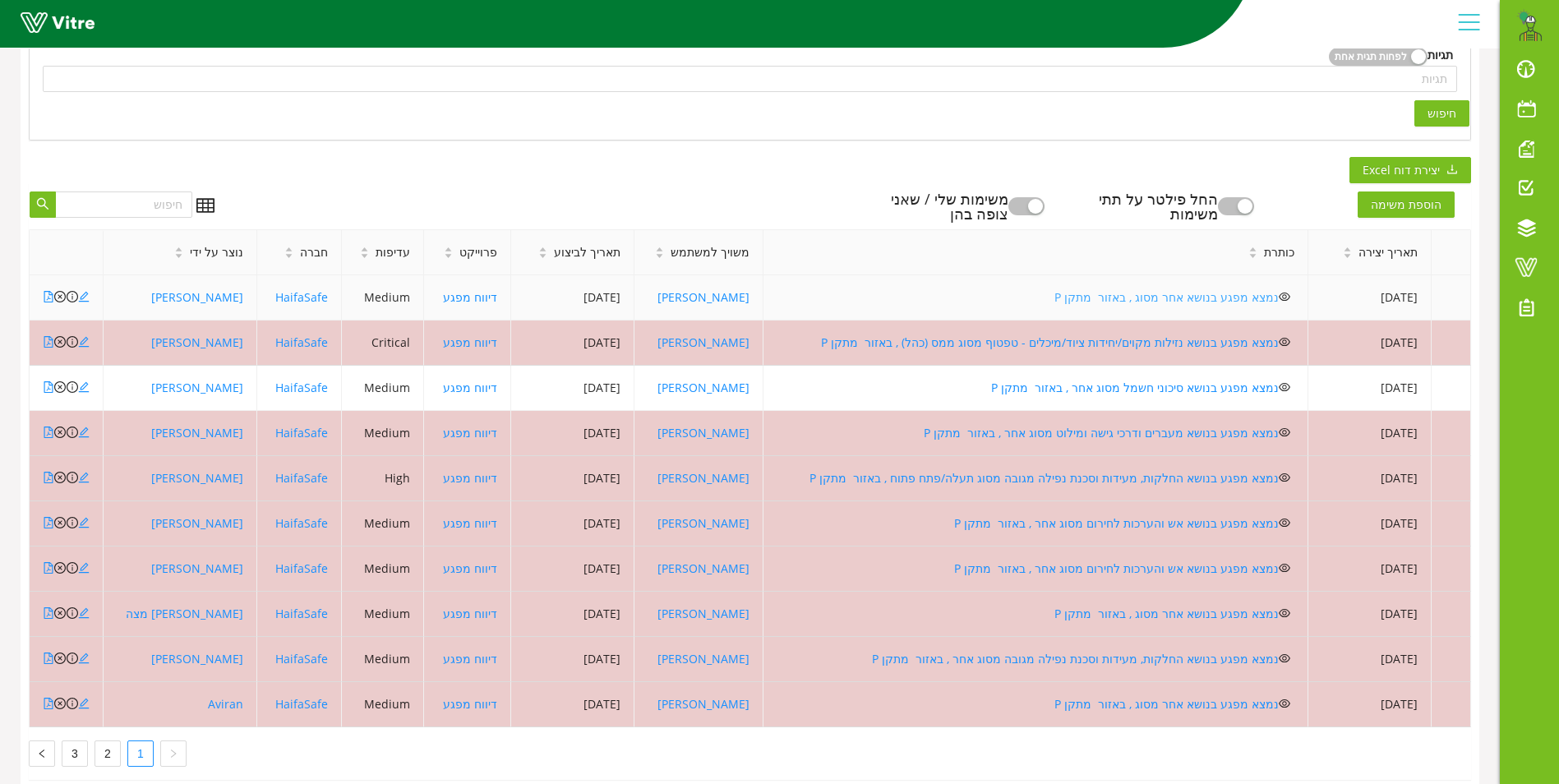
click at [1135, 299] on link "נמצא מפגע בנושא אחר מסוג , באזור מתקן P" at bounding box center [1167, 297] width 224 height 16
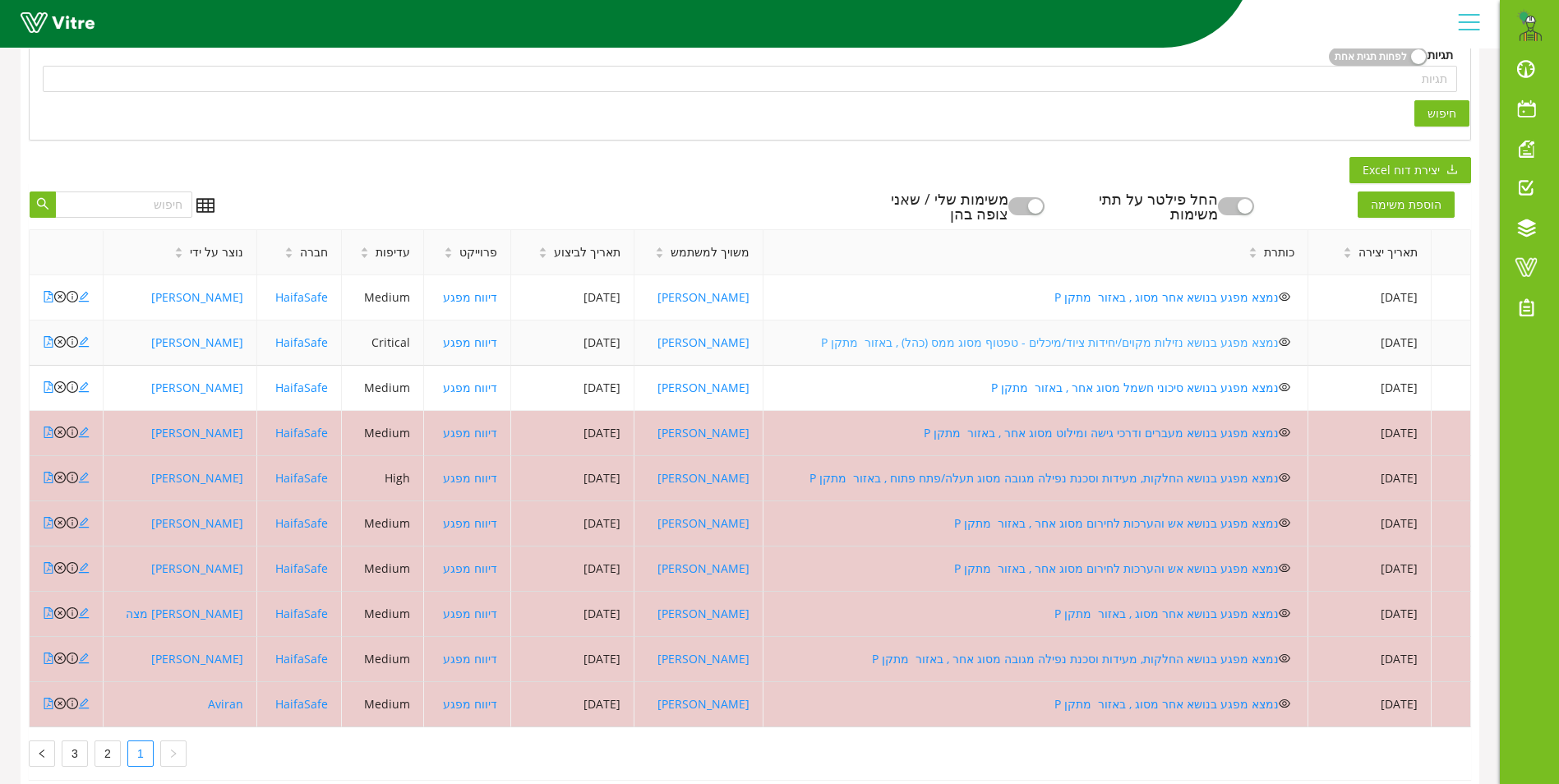
click at [953, 344] on link "נמצא מפגע בנושא נזילות מקוים/יחידות ציוד/מיכלים - טפטוף מסוג ממס (כהל) , באזור …" at bounding box center [1050, 342] width 458 height 16
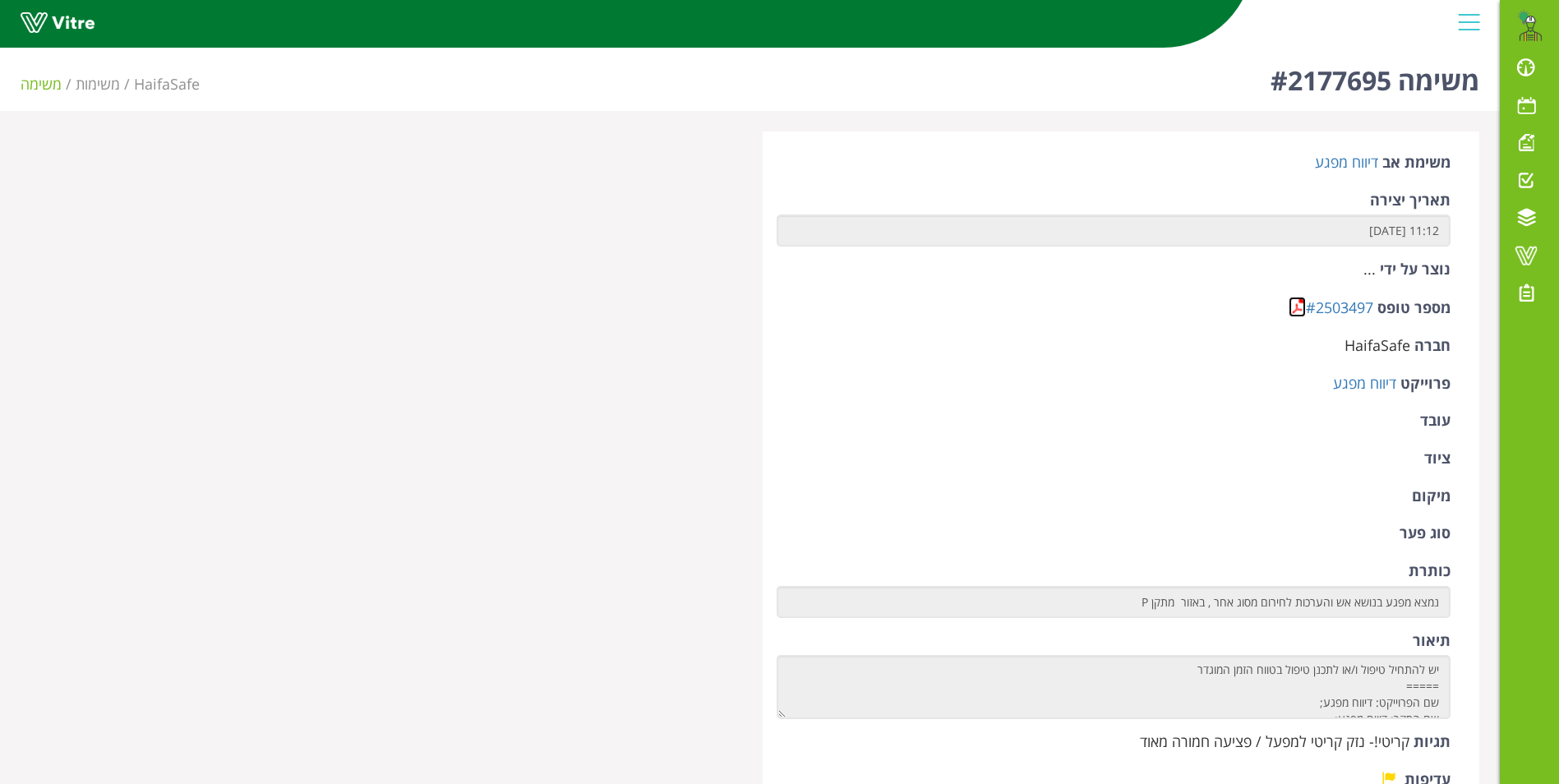
click at [1293, 299] on link at bounding box center [1297, 307] width 17 height 21
click at [1301, 309] on link at bounding box center [1297, 307] width 17 height 21
click at [1299, 312] on link at bounding box center [1297, 307] width 17 height 21
click at [1297, 307] on link at bounding box center [1297, 307] width 17 height 21
click at [1292, 299] on link at bounding box center [1297, 307] width 17 height 21
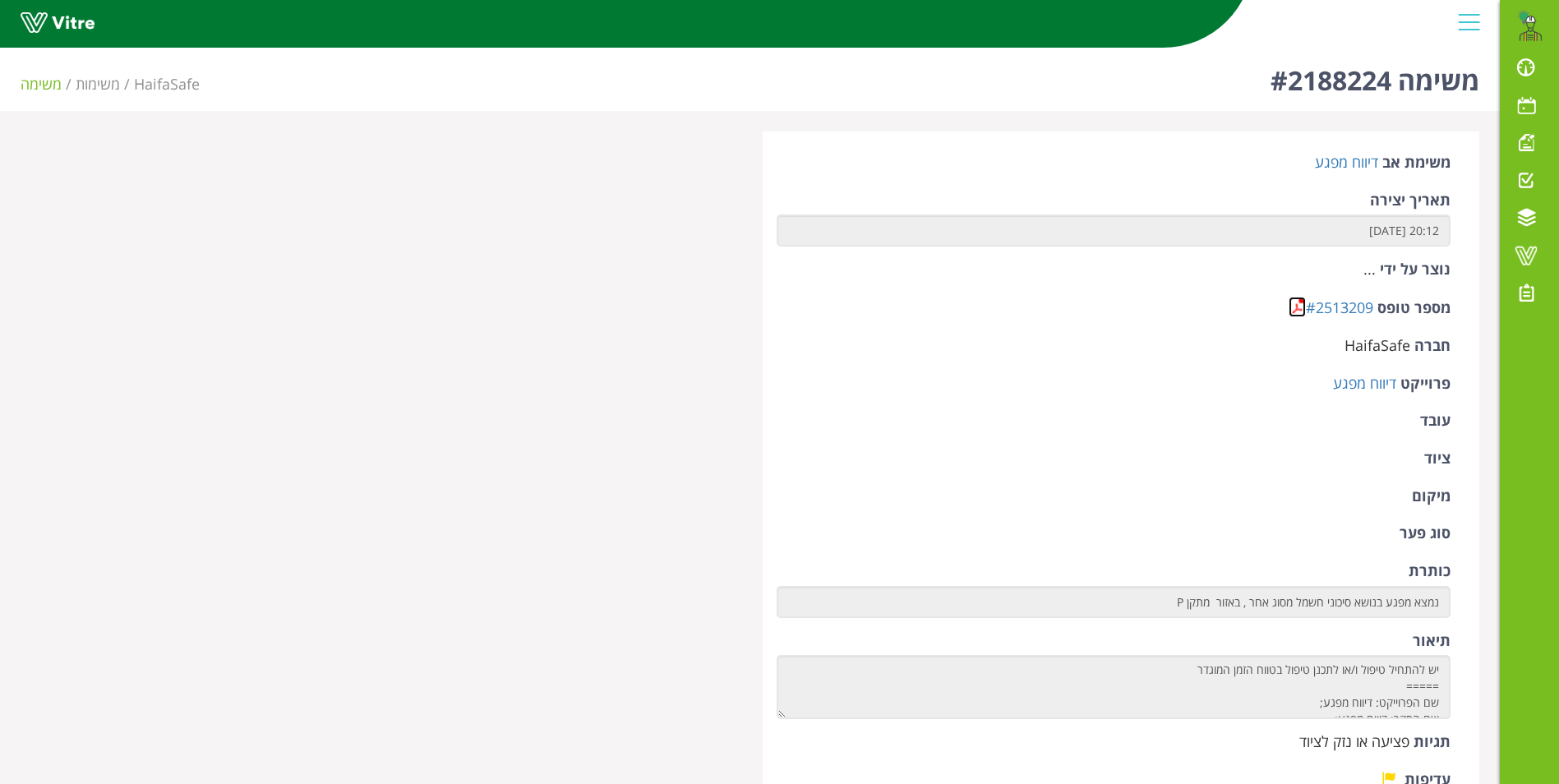
click at [1290, 302] on link at bounding box center [1297, 307] width 17 height 21
click at [1293, 305] on link at bounding box center [1297, 307] width 17 height 21
click at [1296, 299] on link at bounding box center [1297, 307] width 17 height 21
click at [1293, 305] on link at bounding box center [1297, 307] width 17 height 21
click at [1291, 302] on link at bounding box center [1297, 307] width 17 height 21
